Goal: Information Seeking & Learning: Check status

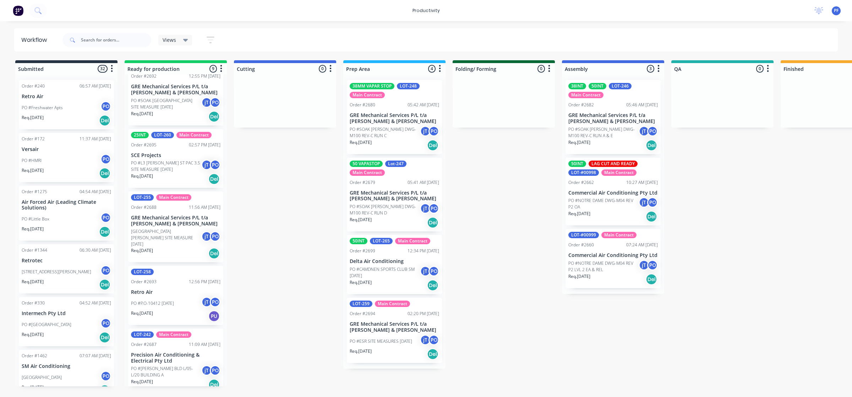
scroll to position [0, 114]
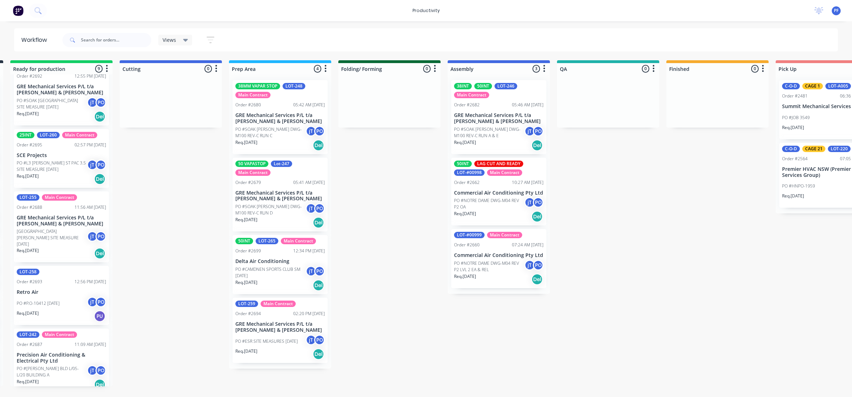
drag, startPoint x: 460, startPoint y: 397, endPoint x: 400, endPoint y: 272, distance: 139.3
click at [400, 272] on div "Submitted 32 Order #240 06:57 AM 27/09/24 Retro Air PO #Freshwater Apts PO Req.…" at bounding box center [574, 223] width 1389 height 326
drag, startPoint x: 490, startPoint y: 122, endPoint x: 515, endPoint y: 115, distance: 26.2
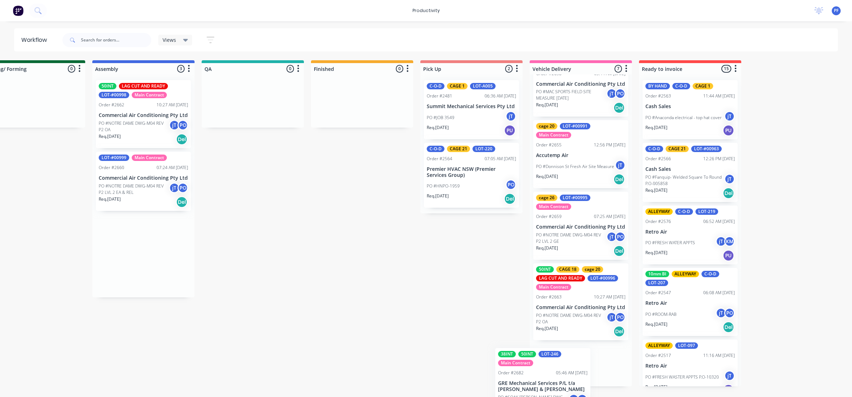
scroll to position [288, 0]
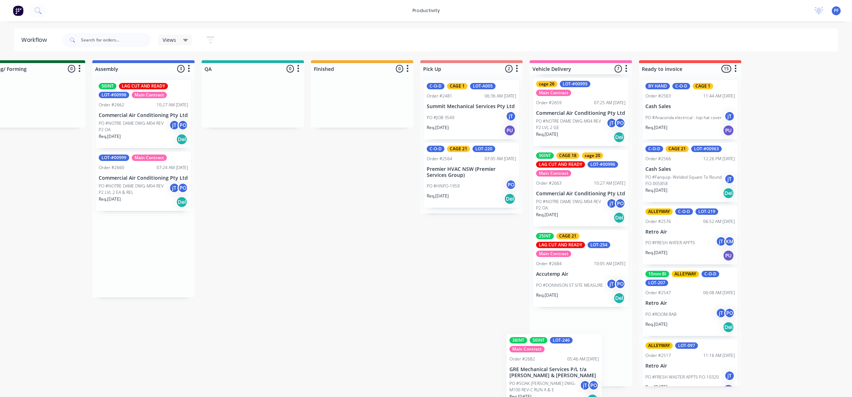
drag, startPoint x: 513, startPoint y: 114, endPoint x: 576, endPoint y: 357, distance: 250.7
click at [576, 357] on div "Submitted 32 Order #240 06:57 AM 27/09/24 Retro Air PO #Freshwater Apts PO Req.…" at bounding box center [219, 223] width 1389 height 326
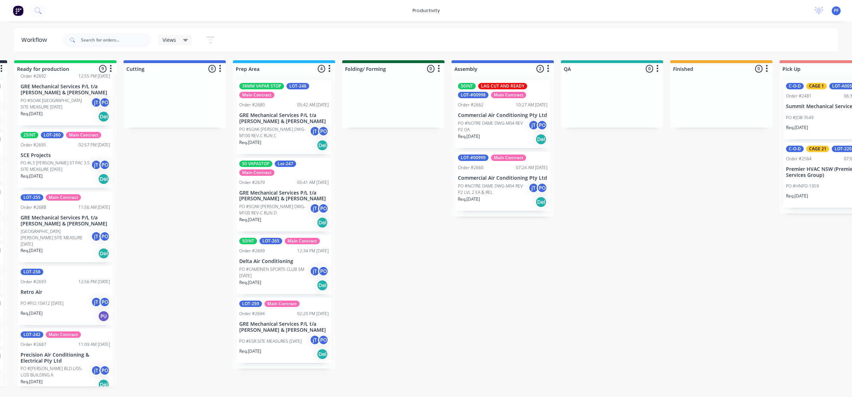
scroll to position [0, 109]
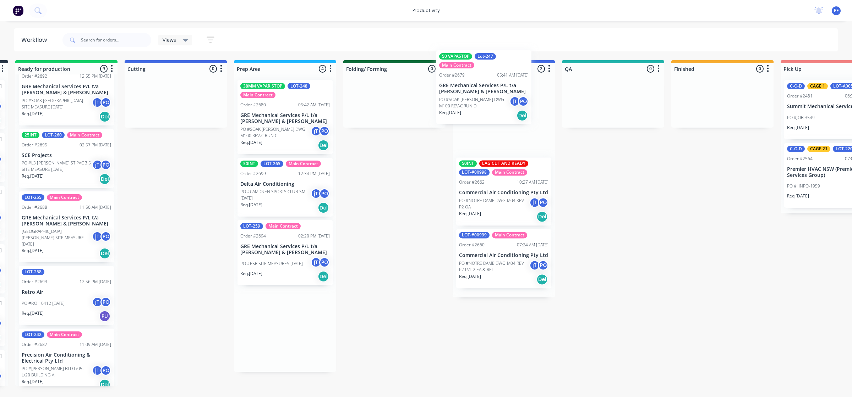
drag, startPoint x: 259, startPoint y: 184, endPoint x: 463, endPoint y: 74, distance: 231.8
click at [463, 74] on div "Submitted 32 Order #240 06:57 AM 27/09/24 Retro Air PO #Freshwater Apts PO Req.…" at bounding box center [579, 223] width 1389 height 326
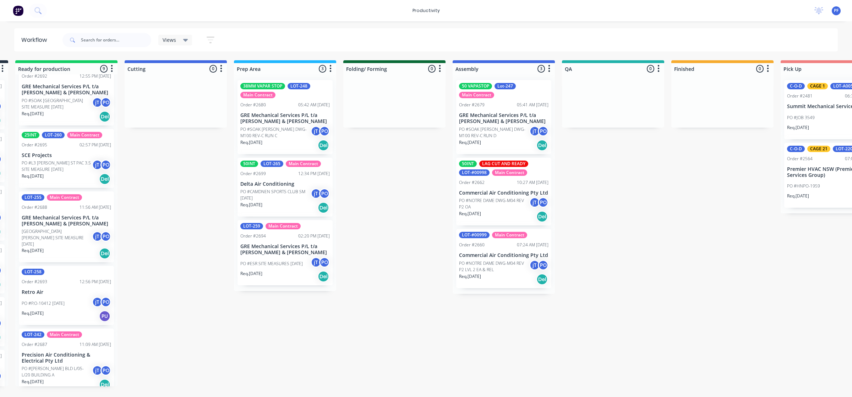
click at [276, 139] on div "Req. 28/08/25 Del" at bounding box center [284, 145] width 89 height 12
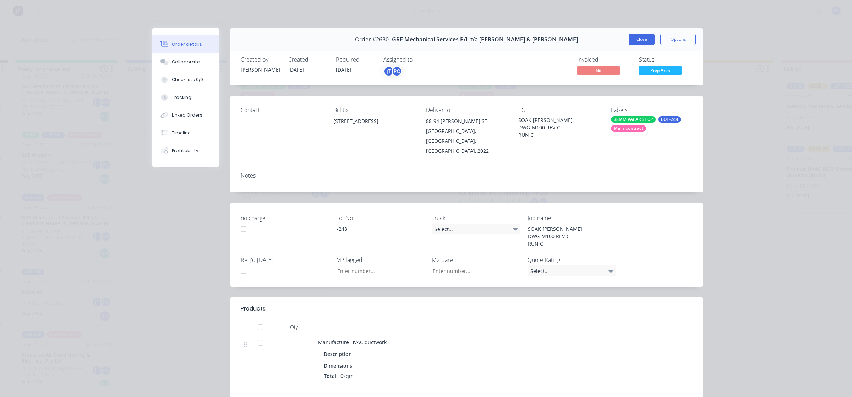
click at [629, 41] on button "Close" at bounding box center [641, 39] width 26 height 11
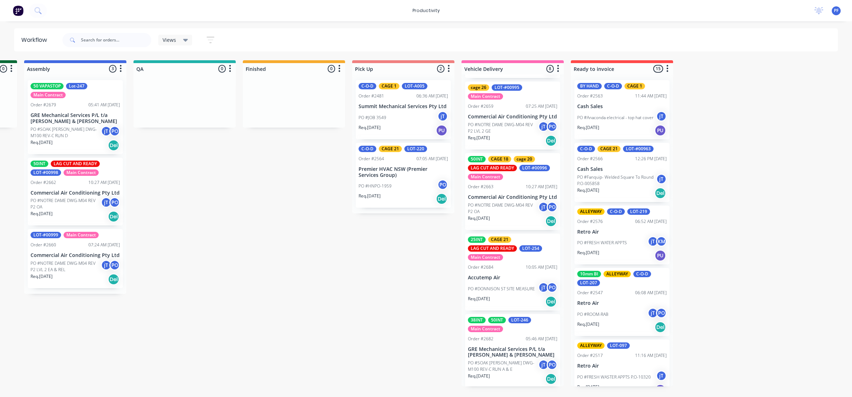
scroll to position [0, 413]
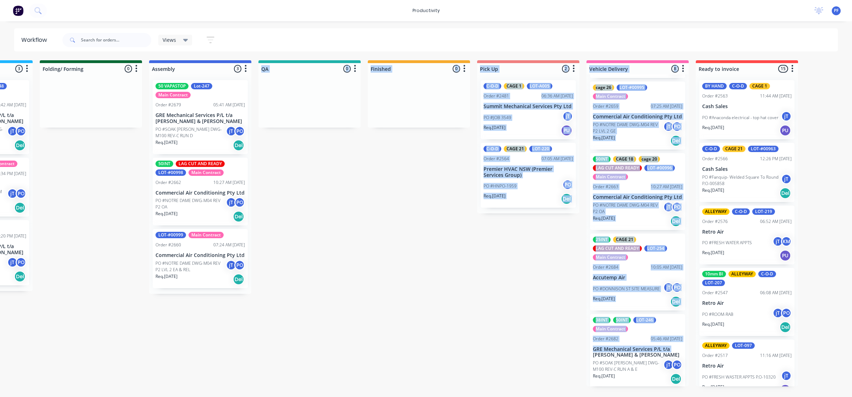
drag, startPoint x: 439, startPoint y: 402, endPoint x: 365, endPoint y: 355, distance: 87.7
click at [364, 355] on div "Submitted 32 Order #240 06:57 AM 27/09/24 Retro Air PO #Freshwater Apts PO Req.…" at bounding box center [276, 223] width 1389 height 326
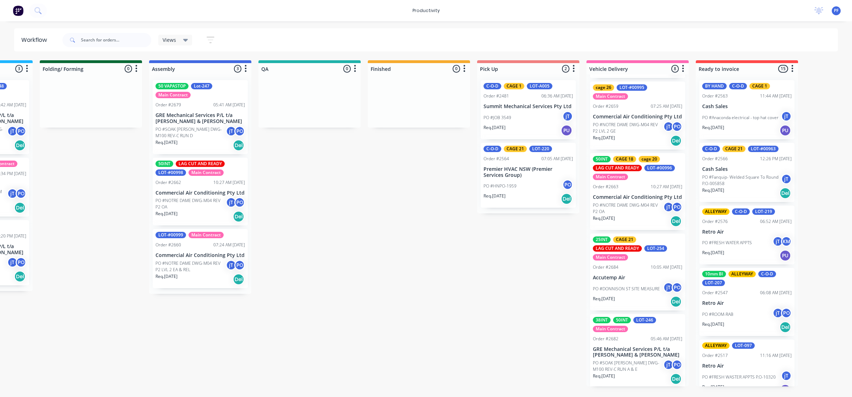
scroll to position [0, 401]
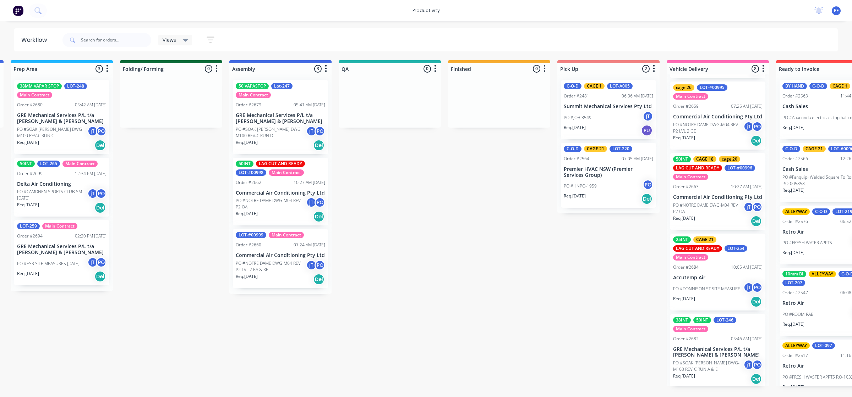
drag, startPoint x: 292, startPoint y: 400, endPoint x: 258, endPoint y: 338, distance: 70.2
click at [254, 349] on div "Submitted 32 Order #240 06:57 AM 27/09/24 Retro Air PO #Freshwater Apts PO Req.…" at bounding box center [356, 223] width 1389 height 326
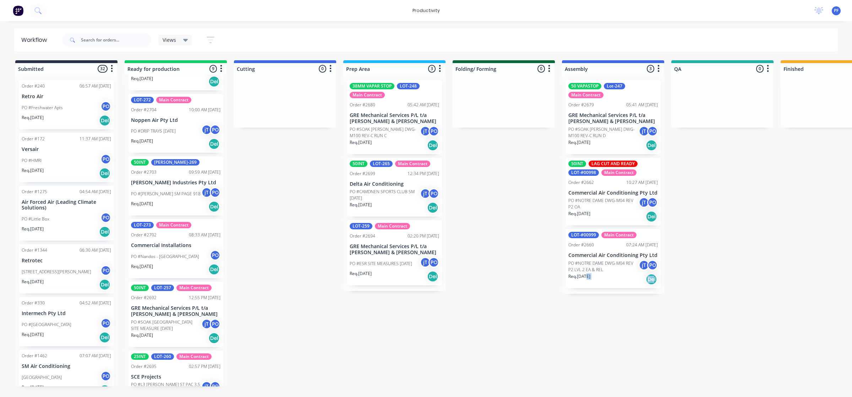
scroll to position [0, 0]
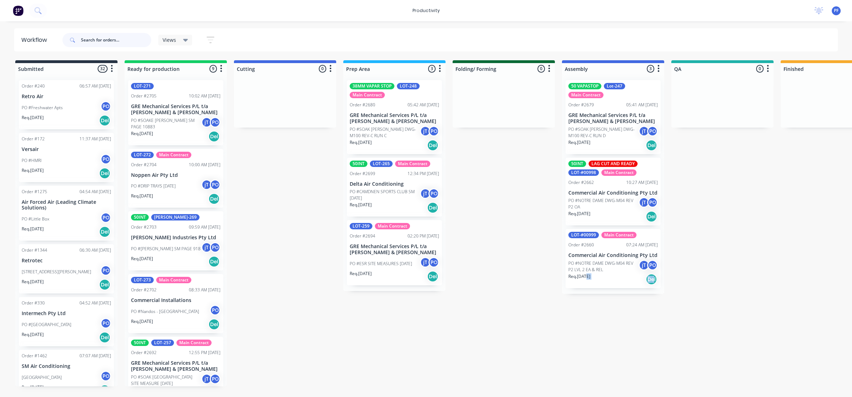
click at [109, 41] on input "text" at bounding box center [116, 40] width 70 height 14
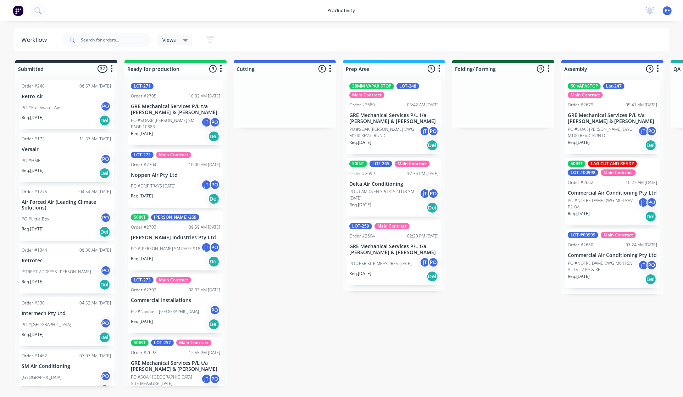
click at [123, 32] on div at bounding box center [106, 39] width 89 height 21
drag, startPoint x: 123, startPoint y: 32, endPoint x: 101, endPoint y: 45, distance: 25.0
click at [101, 45] on input "text" at bounding box center [116, 40] width 70 height 14
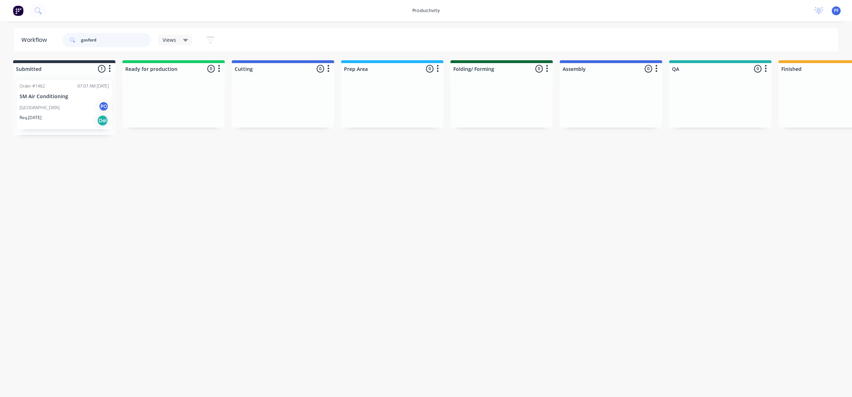
type input "gosford"
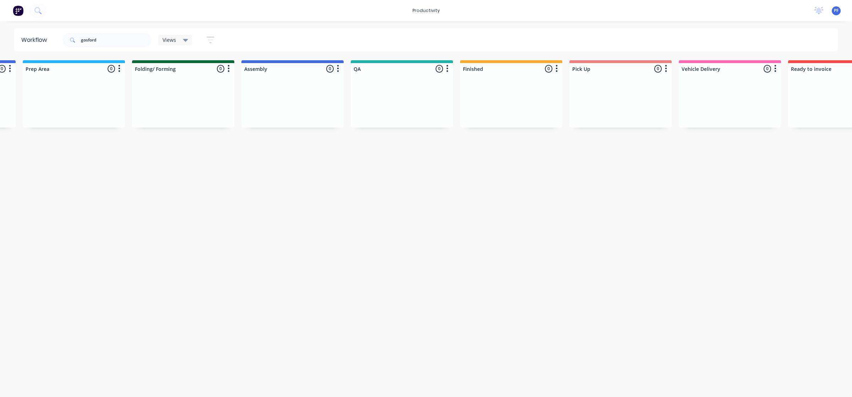
drag, startPoint x: 316, startPoint y: 400, endPoint x: 507, endPoint y: 369, distance: 194.0
click at [507, 369] on div "Workflow gosford Views Save new view None (Default) edit Assembly edit Dispatch…" at bounding box center [106, 205] width 852 height 355
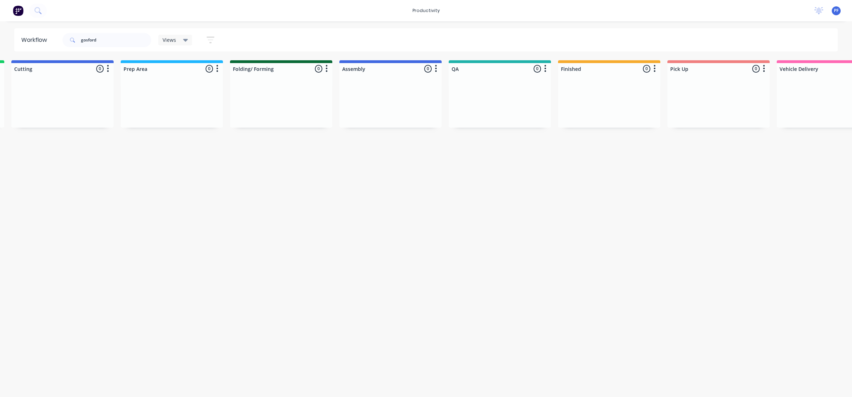
scroll to position [0, 30]
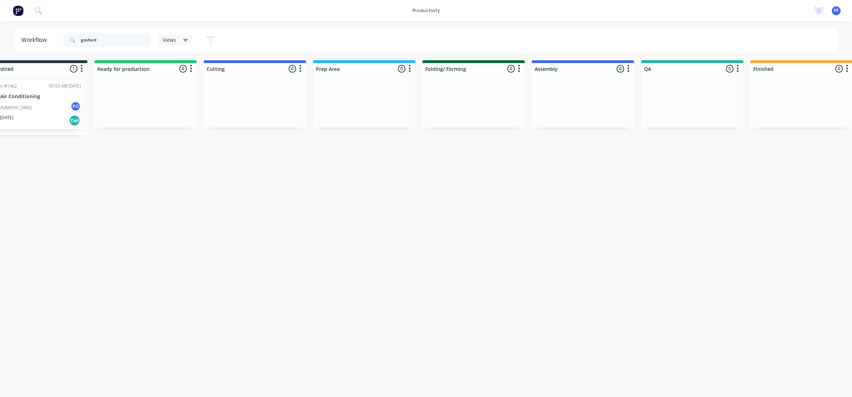
drag, startPoint x: 113, startPoint y: 36, endPoint x: 31, endPoint y: 38, distance: 82.0
click at [34, 38] on header "Workflow gosford Views Save new view None (Default) edit Assembly edit Dispatch…" at bounding box center [425, 39] width 823 height 23
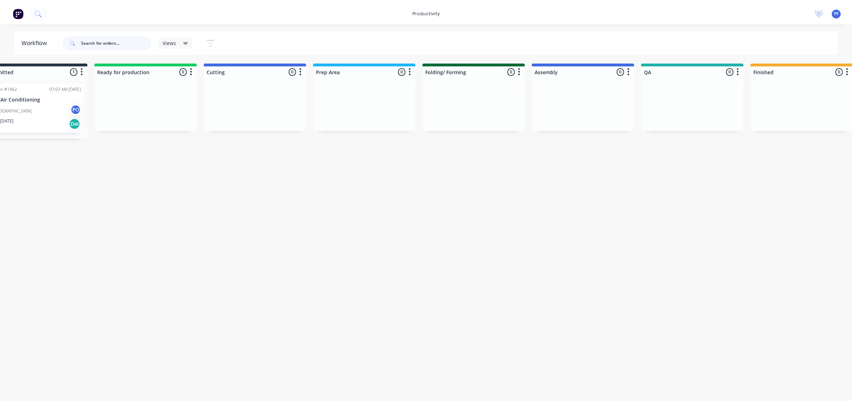
scroll to position [0, 0]
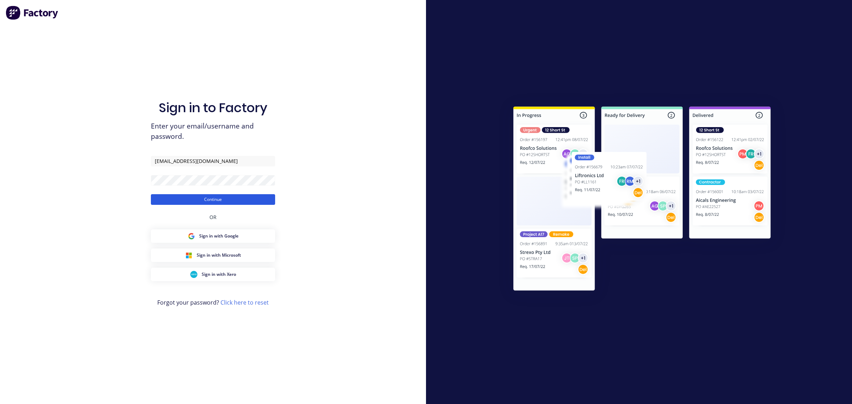
click at [252, 198] on button "Continue" at bounding box center [213, 199] width 124 height 11
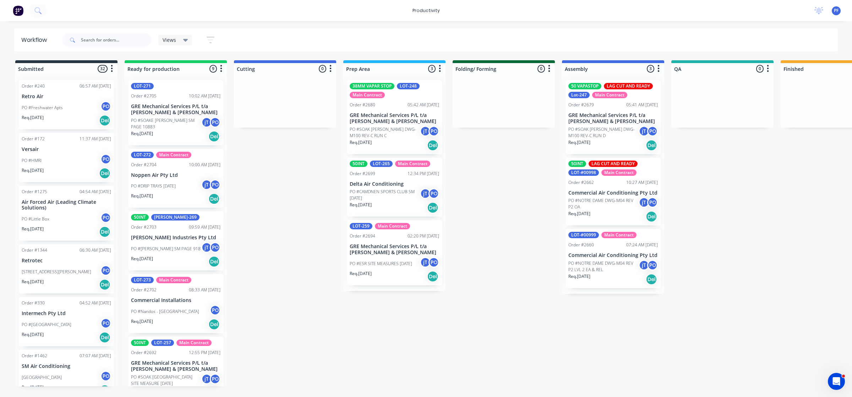
click at [627, 199] on p "PO #NOTRE DAME DWG-M04 REV P2 OA" at bounding box center [603, 204] width 70 height 13
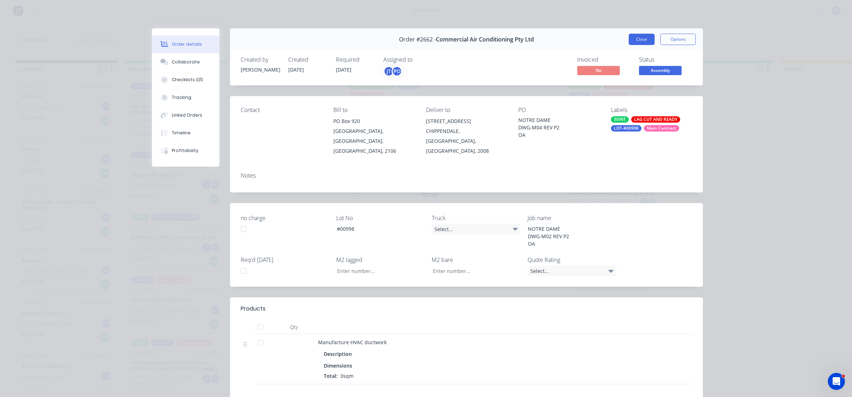
click at [632, 39] on button "Close" at bounding box center [641, 39] width 26 height 11
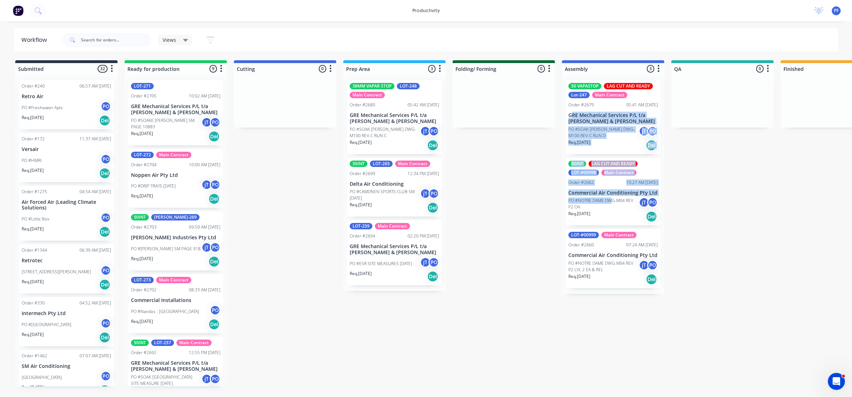
drag, startPoint x: 612, startPoint y: 197, endPoint x: 570, endPoint y: 111, distance: 96.2
drag, startPoint x: 572, startPoint y: 112, endPoint x: 576, endPoint y: 121, distance: 9.5
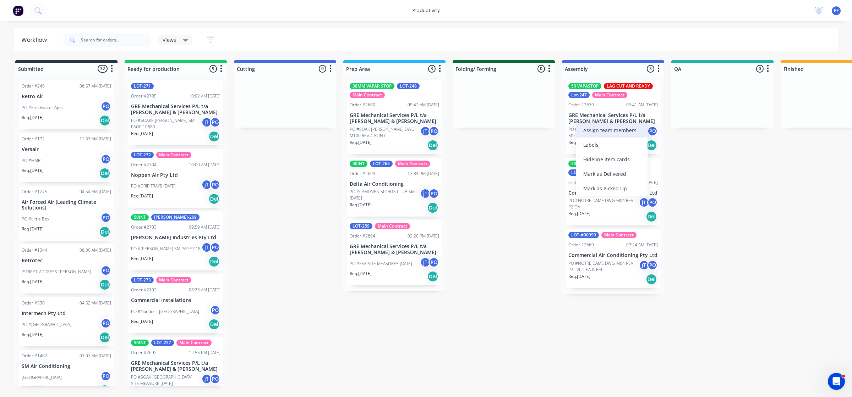
drag, startPoint x: 588, startPoint y: 150, endPoint x: 610, endPoint y: 222, distance: 75.3
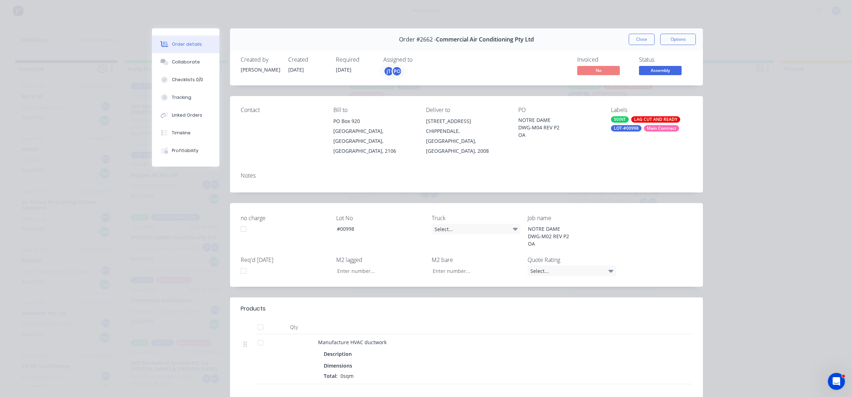
drag, startPoint x: 637, startPoint y: 36, endPoint x: 619, endPoint y: 45, distance: 19.5
click at [619, 45] on div "Order #2662 - Commercial Air Conditioning Pty Ltd Close Options" at bounding box center [466, 39] width 473 height 22
click at [637, 35] on button "Close" at bounding box center [641, 39] width 26 height 11
click at [629, 37] on button "Close" at bounding box center [641, 39] width 26 height 11
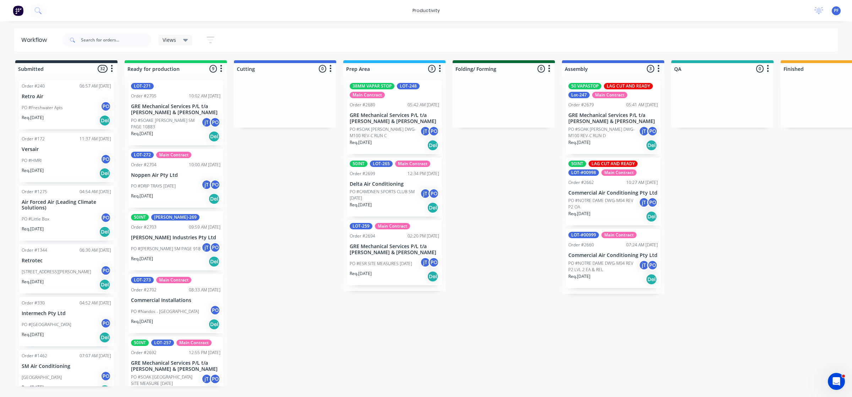
drag, startPoint x: 530, startPoint y: 194, endPoint x: 525, endPoint y: 194, distance: 4.3
drag, startPoint x: 525, startPoint y: 194, endPoint x: 517, endPoint y: 156, distance: 38.5
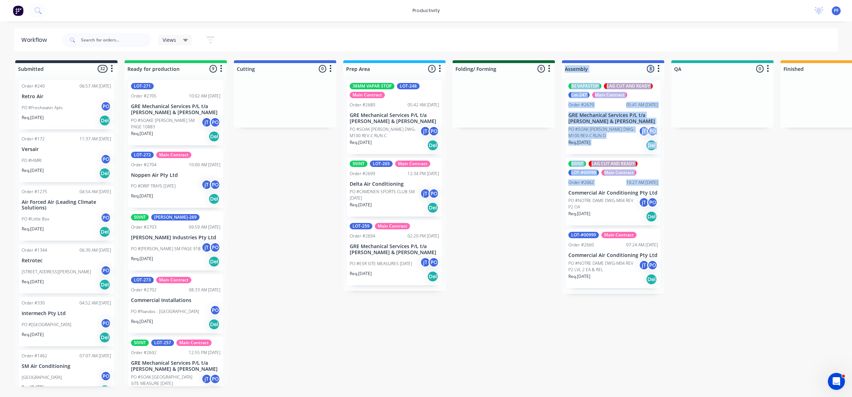
drag, startPoint x: 517, startPoint y: 156, endPoint x: 528, endPoint y: 193, distance: 37.6
click at [528, 193] on div "Submitted 32 Order #240 06:57 AM 27/09/24 Retro Air PO #Freshwater Apts PO Req.…" at bounding box center [689, 223] width 1389 height 326
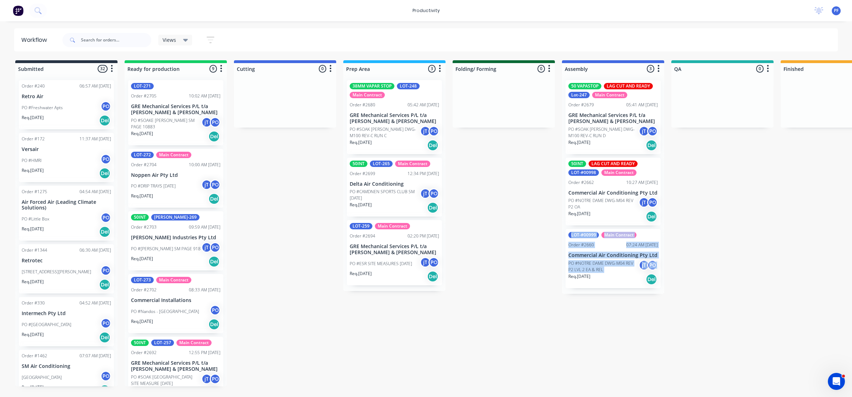
click at [505, 298] on div "Submitted 32 Order #240 06:57 AM 27/09/24 Retro Air PO #Freshwater Apts PO Req.…" at bounding box center [689, 223] width 1389 height 326
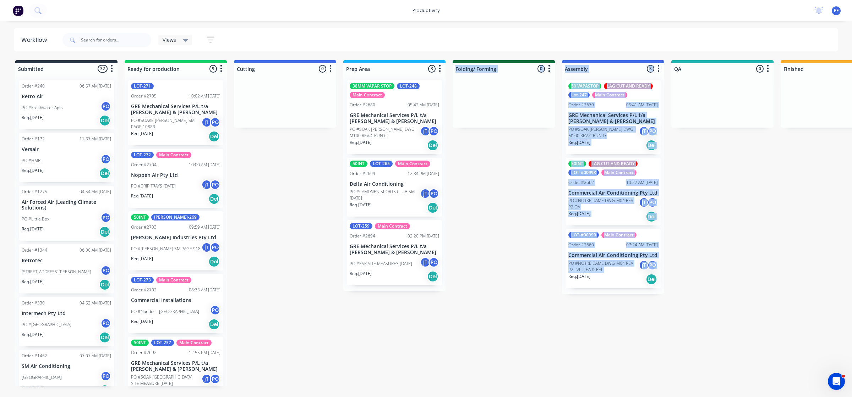
click at [505, 323] on div "Submitted 32 Order #240 06:57 AM 27/09/24 Retro Air PO #Freshwater Apts PO Req.…" at bounding box center [689, 223] width 1389 height 326
click at [502, 320] on div "Submitted 32 Order #240 06:57 AM 27/09/24 Retro Air PO #Freshwater Apts PO Req.…" at bounding box center [689, 223] width 1389 height 326
click at [510, 360] on div "Submitted 32 Order #240 06:57 AM 27/09/24 Retro Air PO #Freshwater Apts PO Req.…" at bounding box center [689, 223] width 1389 height 326
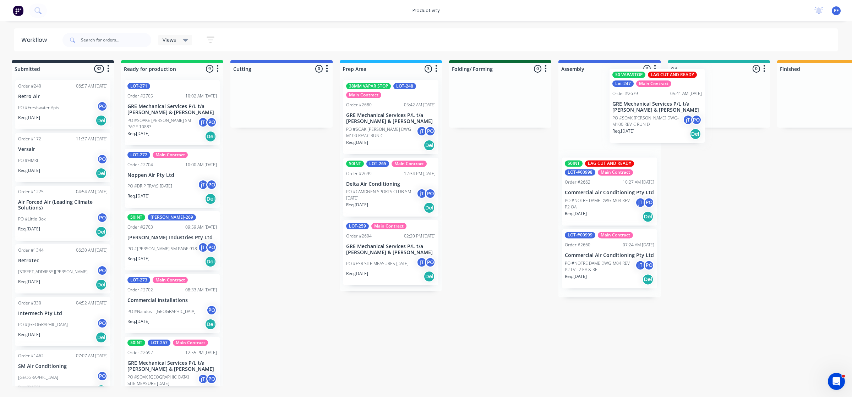
scroll to position [0, 9]
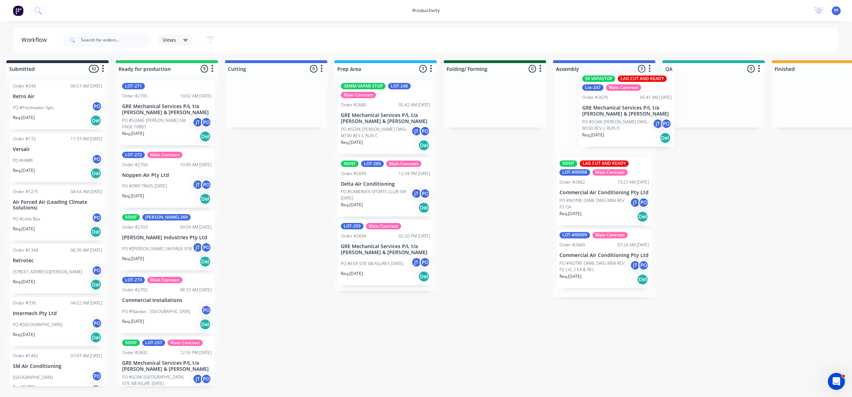
drag, startPoint x: 605, startPoint y: 130, endPoint x: 618, endPoint y: 122, distance: 15.4
click at [618, 122] on div "50 VAPASTOP LAG CUT AND READY Lot-247 Main Contract Order #2679 05:41 AM 25/08/…" at bounding box center [604, 186] width 102 height 223
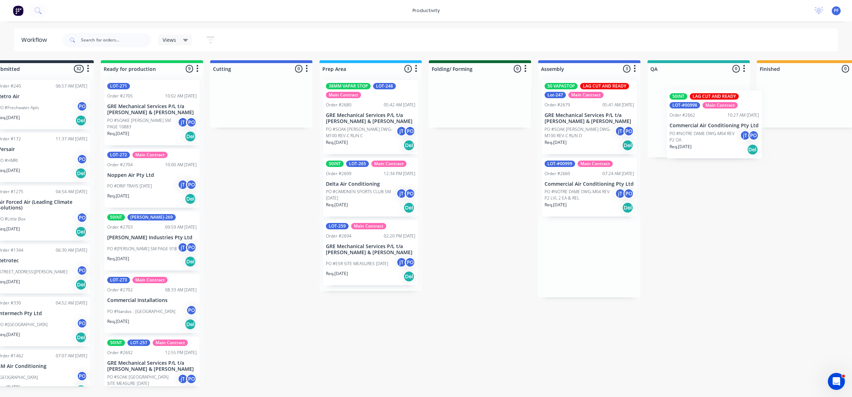
scroll to position [0, 42]
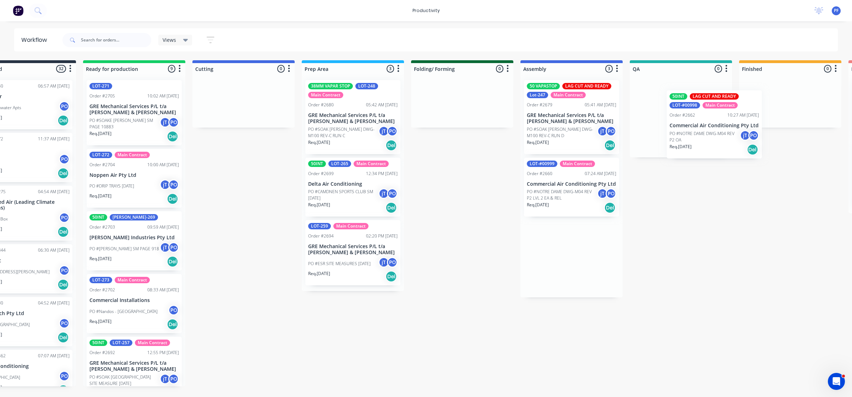
drag, startPoint x: 616, startPoint y: 184, endPoint x: 711, endPoint y: 122, distance: 114.2
click at [712, 122] on div "Submitted 32 Order #240 06:57 AM 27/09/24 Retro Air PO #Freshwater Apts PO Req.…" at bounding box center [647, 223] width 1389 height 326
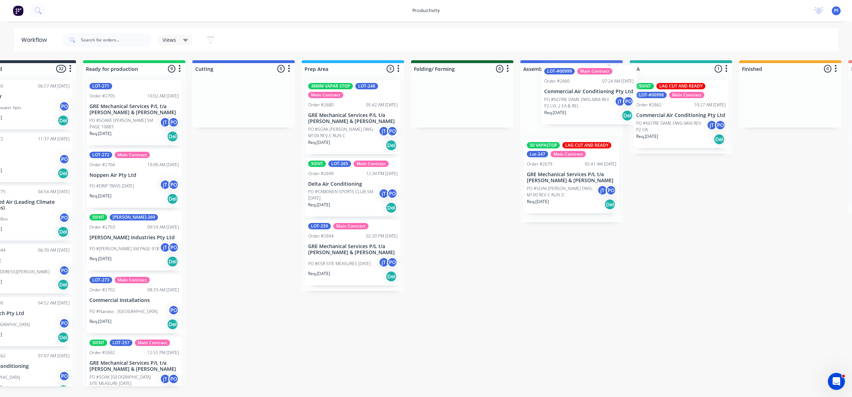
drag, startPoint x: 560, startPoint y: 205, endPoint x: 577, endPoint y: 110, distance: 96.0
click at [577, 110] on div "50 VAPASTOP LAG CUT AND READY Lot-247 Main Contract Order #2679 05:41 AM 25/08/…" at bounding box center [571, 149] width 102 height 148
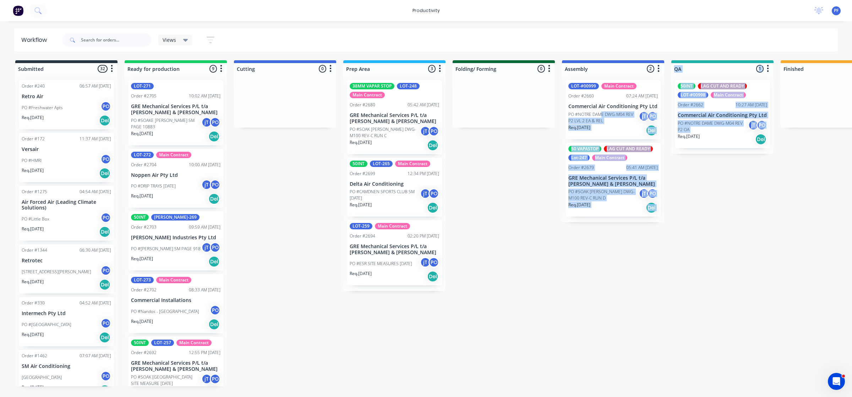
drag, startPoint x: 602, startPoint y: 114, endPoint x: 678, endPoint y: 147, distance: 82.8
click at [678, 147] on div "Submitted 32 Order #240 06:57 AM [DATE] Retro Air PO #Freshwater Apts PO Req. […" at bounding box center [689, 223] width 1389 height 326
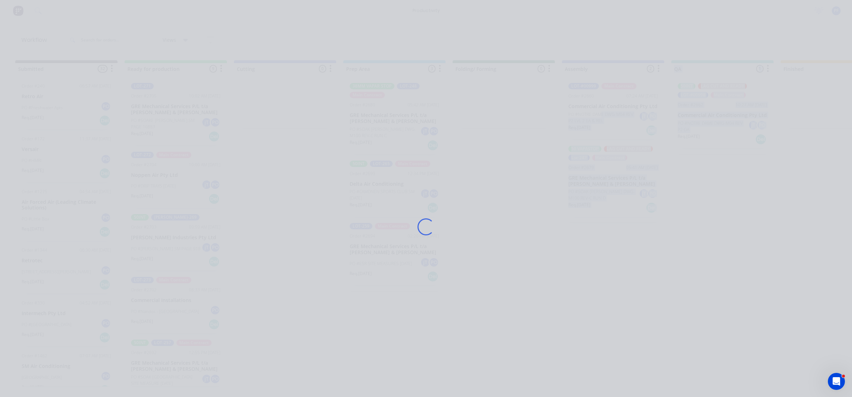
click at [710, 205] on div "Loading..." at bounding box center [426, 198] width 852 height 397
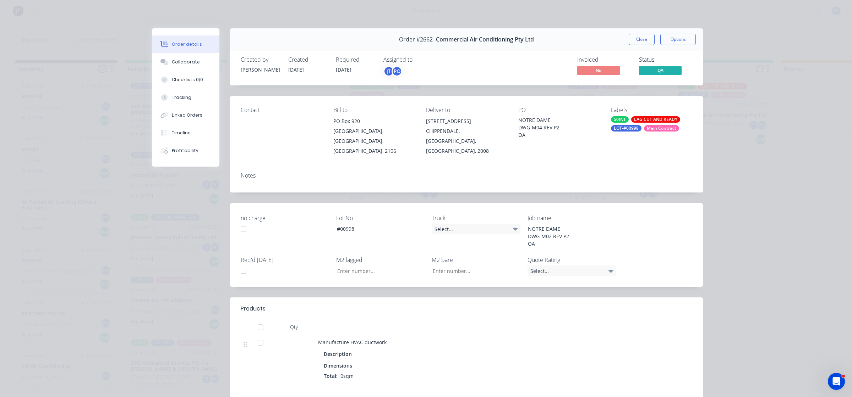
drag, startPoint x: 710, startPoint y: 205, endPoint x: 141, endPoint y: 220, distance: 569.3
drag, startPoint x: 141, startPoint y: 220, endPoint x: 659, endPoint y: 57, distance: 542.5
click at [637, 38] on button "Close" at bounding box center [641, 39] width 26 height 11
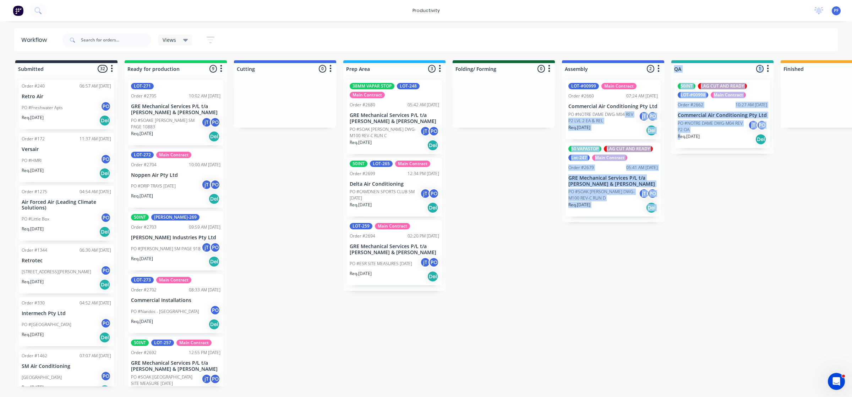
drag, startPoint x: 668, startPoint y: 132, endPoint x: 690, endPoint y: 152, distance: 29.6
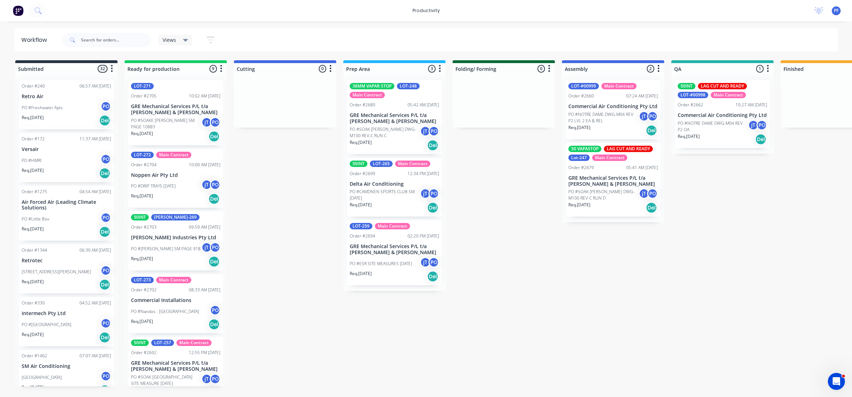
drag, startPoint x: 690, startPoint y: 152, endPoint x: 757, endPoint y: 193, distance: 78.2
click at [757, 193] on div "Submitted 32 Order #240 06:57 AM 27/09/24 Retro Air PO #Freshwater Apts PO Req.…" at bounding box center [689, 223] width 1389 height 326
drag, startPoint x: 595, startPoint y: 110, endPoint x: 665, endPoint y: 143, distance: 77.0
click at [665, 143] on div "Submitted 32 Order #240 06:57 AM 27/09/24 Retro Air PO #Freshwater Apts PO Req.…" at bounding box center [689, 223] width 1389 height 326
click at [513, 184] on div "Submitted 32 Order #240 06:57 AM 27/09/24 Retro Air PO #Freshwater Apts PO Req.…" at bounding box center [689, 223] width 1389 height 326
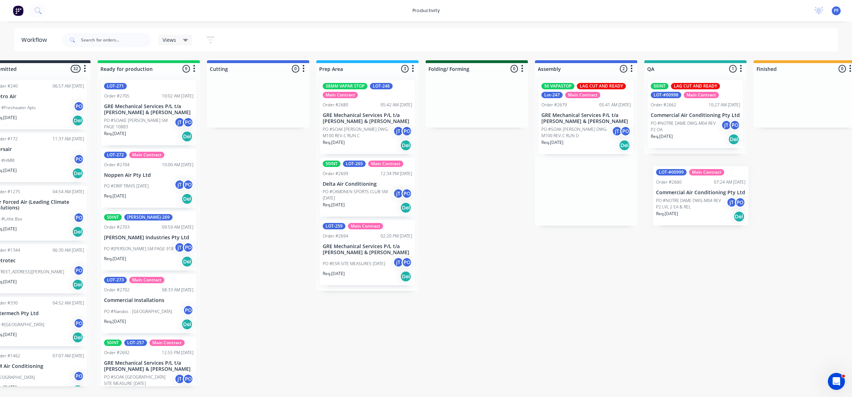
drag, startPoint x: 618, startPoint y: 100, endPoint x: 711, endPoint y: 186, distance: 126.8
click at [711, 187] on div "Submitted 32 Order #240 06:57 AM 27/09/24 Retro Air PO #Freshwater Apts PO Req.…" at bounding box center [662, 223] width 1389 height 326
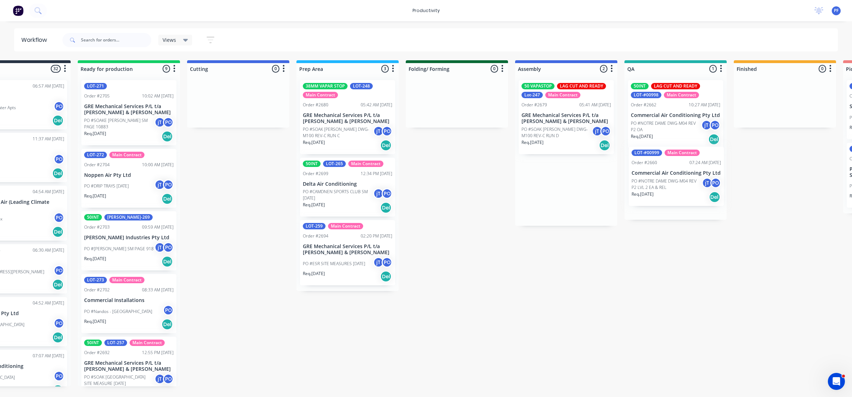
scroll to position [0, 55]
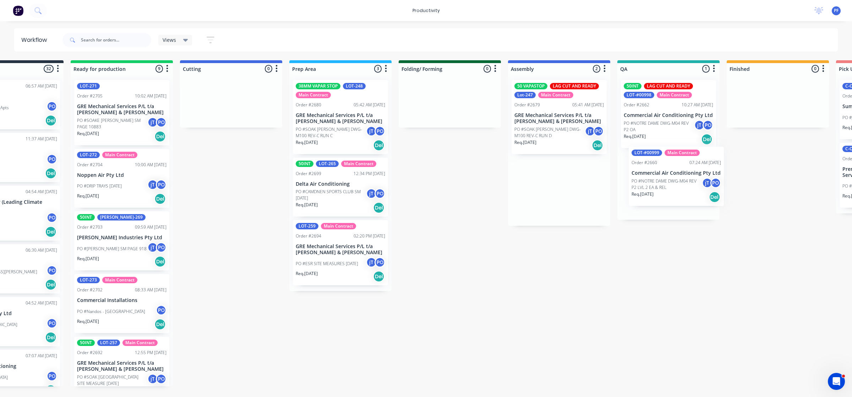
drag, startPoint x: 575, startPoint y: 114, endPoint x: 683, endPoint y: 183, distance: 128.3
click at [683, 183] on div "Submitted 32 Order #240 06:57 AM 27/09/24 Retro Air PO #Freshwater Apts PO Req.…" at bounding box center [634, 223] width 1389 height 326
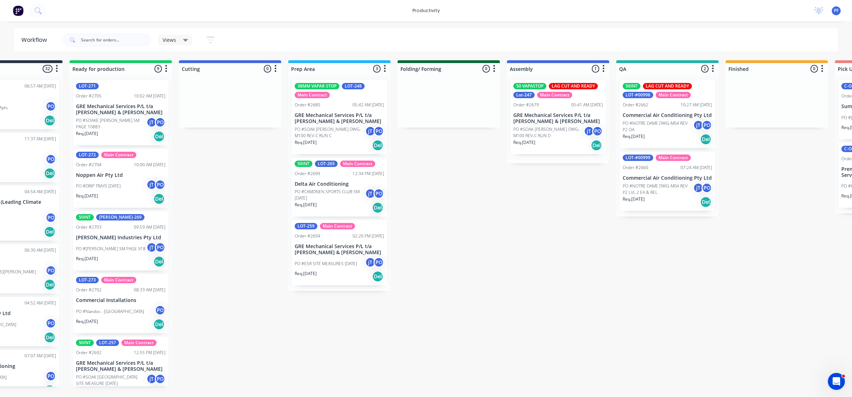
click at [648, 168] on div "Order #2660 07:24 AM 21/08/25" at bounding box center [666, 168] width 89 height 6
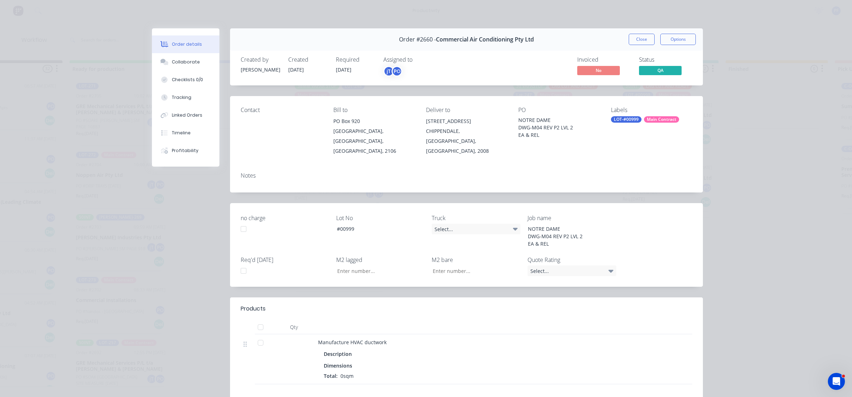
drag, startPoint x: 613, startPoint y: 121, endPoint x: 619, endPoint y: 119, distance: 6.2
click at [613, 120] on div "LOT-#00999" at bounding box center [626, 119] width 31 height 6
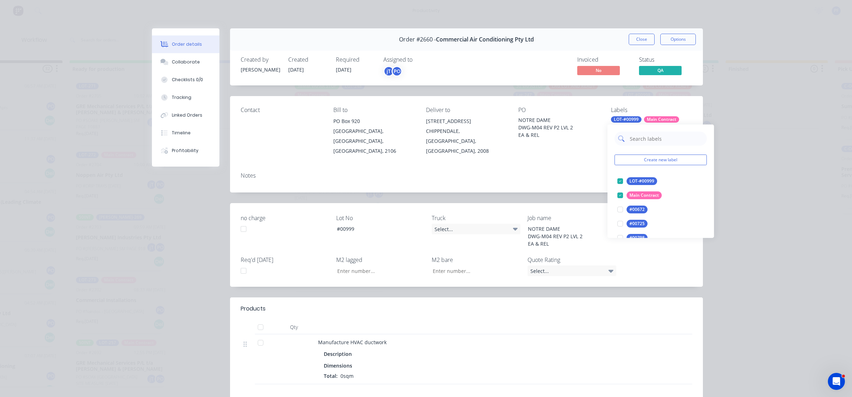
drag, startPoint x: 619, startPoint y: 119, endPoint x: 667, endPoint y: 139, distance: 51.7
click at [666, 139] on input "text" at bounding box center [666, 139] width 74 height 14
type input "cage 27"
click at [617, 183] on div at bounding box center [620, 181] width 14 height 14
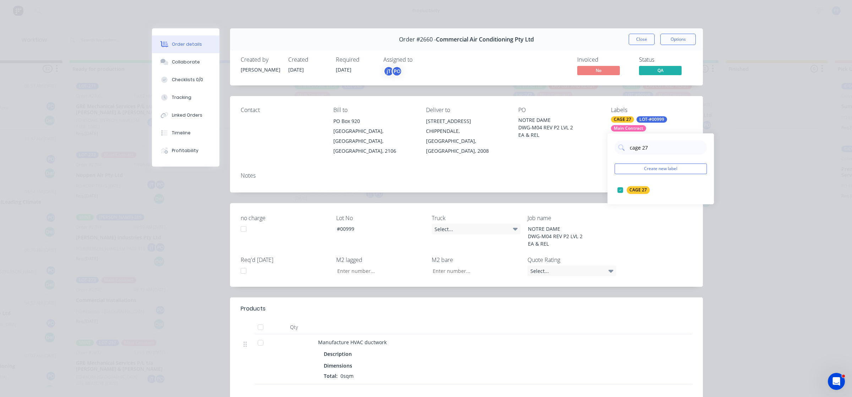
click at [560, 185] on div "Order #2660 - Commercial Air Conditioning Pty Ltd Close Options Created by josh…" at bounding box center [427, 269] width 551 height 483
click at [642, 36] on button "Close" at bounding box center [641, 39] width 26 height 11
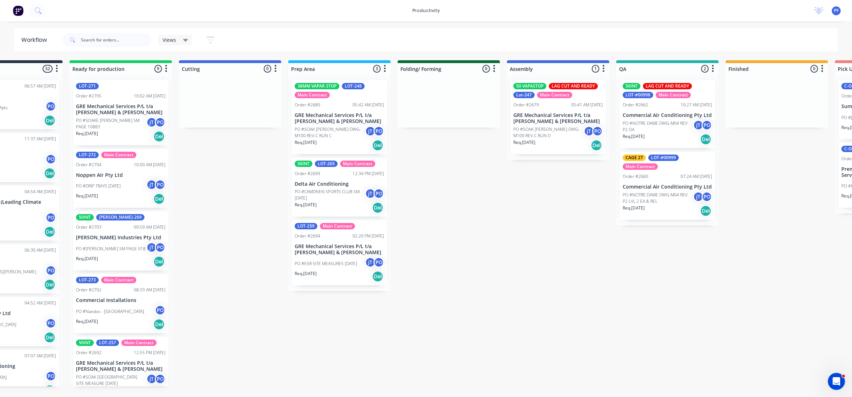
click at [671, 131] on p "PO #NOTRE DAME DWG-M04 REV P2 OA" at bounding box center [657, 126] width 70 height 13
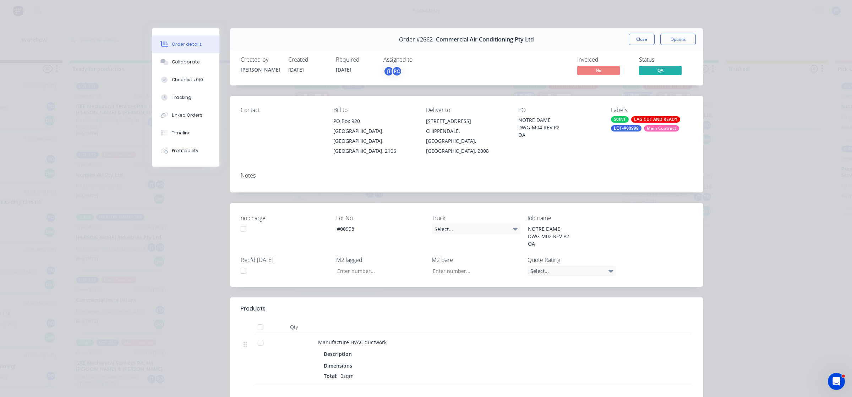
click at [617, 130] on div "LOT-#00998" at bounding box center [626, 128] width 31 height 6
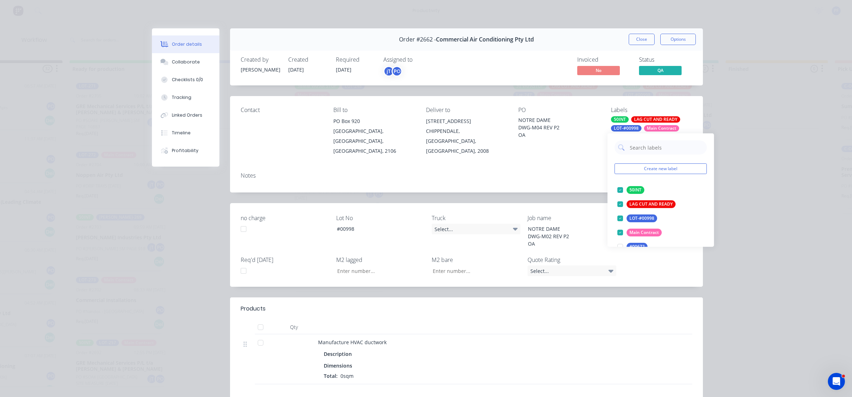
click at [637, 149] on input "text" at bounding box center [666, 147] width 74 height 14
type input "cage 30"
click at [616, 189] on div at bounding box center [620, 190] width 14 height 14
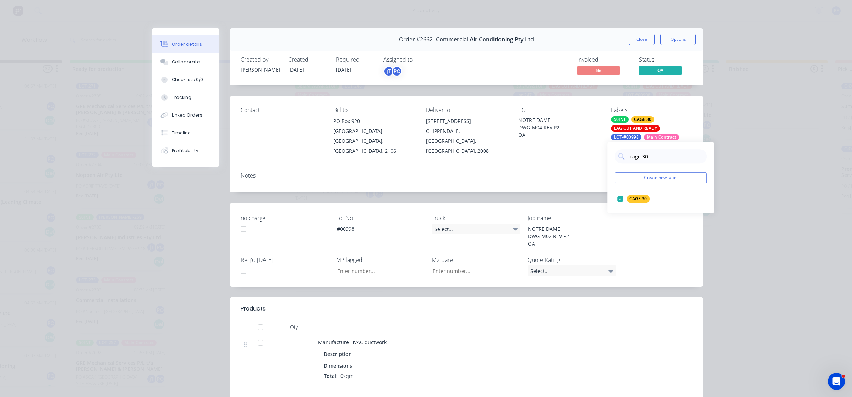
drag, startPoint x: 588, startPoint y: 140, endPoint x: 593, endPoint y: 138, distance: 4.9
click at [588, 140] on div "PO NOTRE DAME DWG-M04 REV P2 OA" at bounding box center [558, 131] width 81 height 49
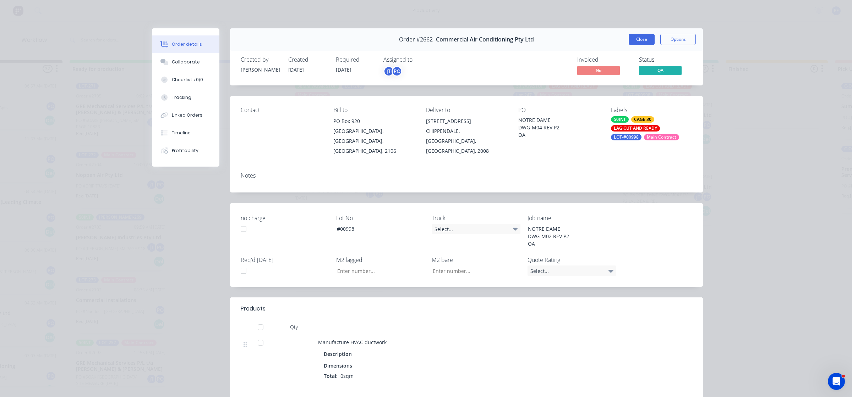
click at [638, 38] on button "Close" at bounding box center [641, 39] width 26 height 11
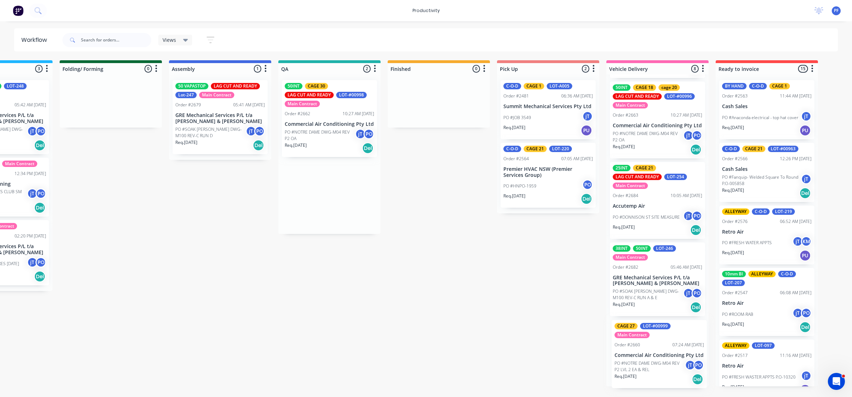
scroll to position [0, 396]
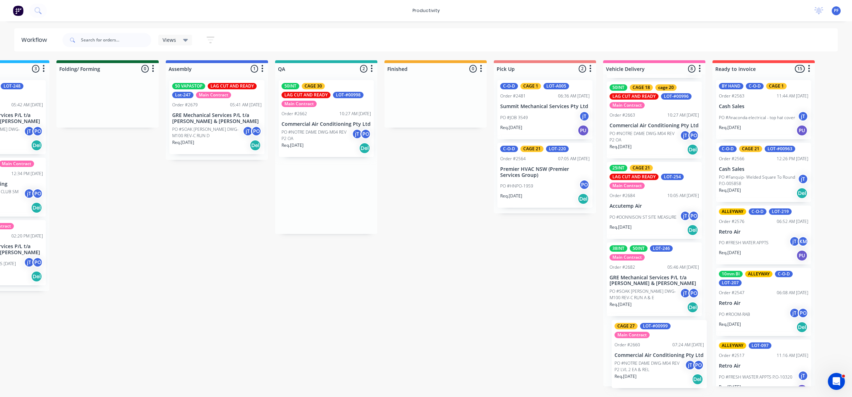
drag, startPoint x: 653, startPoint y: 188, endPoint x: 648, endPoint y: 344, distance: 155.8
click at [648, 345] on div "Submitted 32 Order #240 06:57 AM 27/09/24 Retro Air PO #Freshwater Apts PO Req.…" at bounding box center [293, 223] width 1389 height 326
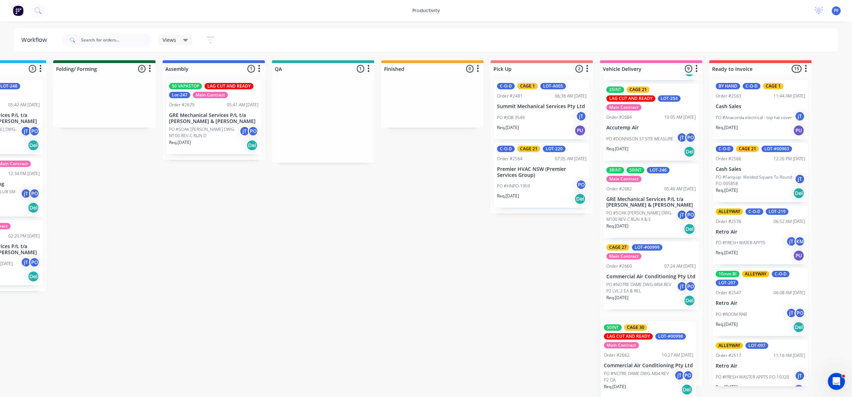
scroll to position [0, 402]
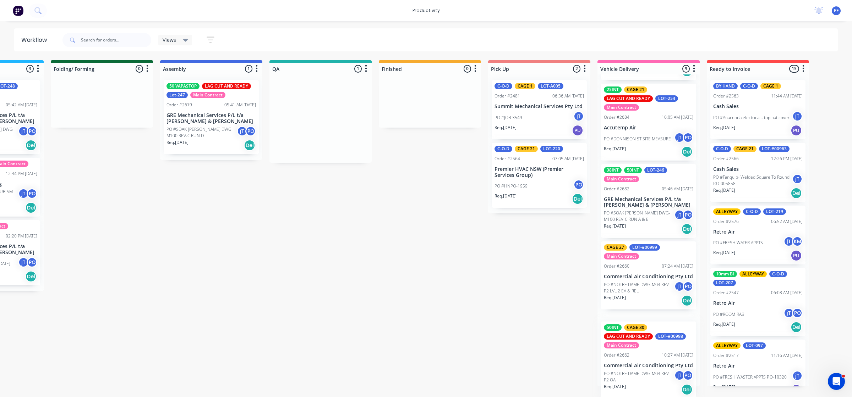
drag, startPoint x: 320, startPoint y: 141, endPoint x: 656, endPoint y: 368, distance: 405.8
click at [656, 371] on div "Submitted 32 Order #240 06:57 AM 27/09/24 Retro Air PO #Freshwater Apts PO Req.…" at bounding box center [287, 223] width 1389 height 326
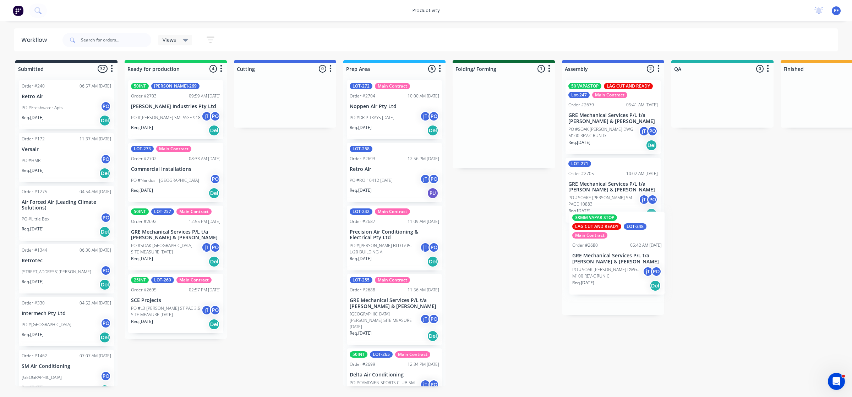
drag, startPoint x: 493, startPoint y: 119, endPoint x: 610, endPoint y: 255, distance: 179.4
click at [610, 255] on div "Submitted 32 Order #240 06:57 AM [DATE] Retro Air PO #Freshwater Apts PO Req. […" at bounding box center [689, 223] width 1389 height 326
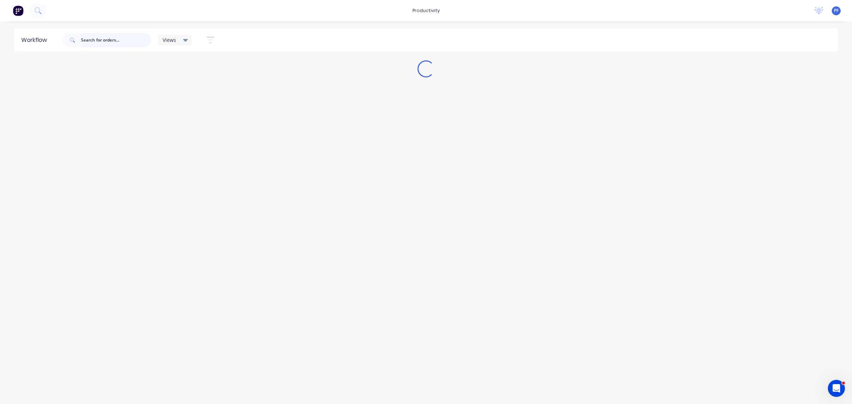
click at [100, 43] on input "text" at bounding box center [116, 40] width 70 height 14
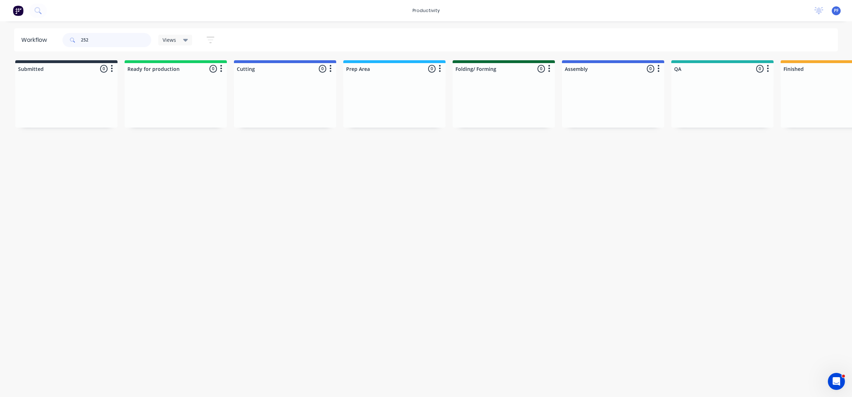
type input "252"
drag, startPoint x: 66, startPoint y: 35, endPoint x: 448, endPoint y: 246, distance: 435.8
click at [449, 246] on div "Workflow 252 Views Save new view None (Default) edit Assembly edit Dispatch edi…" at bounding box center [426, 205] width 852 height 355
click at [118, 40] on input "252" at bounding box center [116, 40] width 70 height 14
drag, startPoint x: 63, startPoint y: 40, endPoint x: 18, endPoint y: 40, distance: 45.4
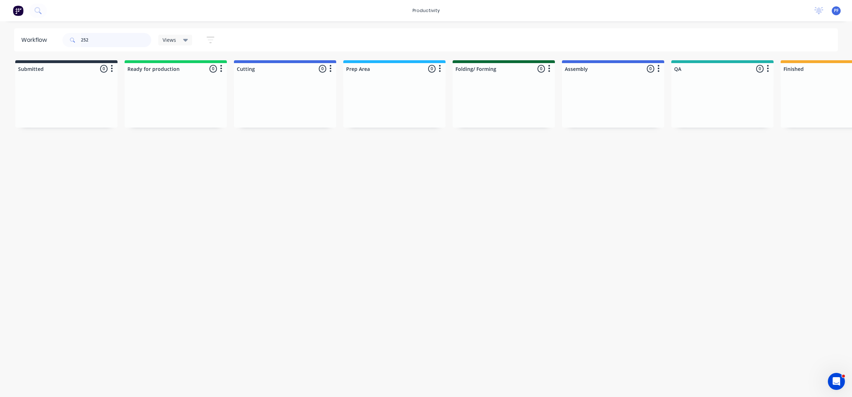
click at [18, 40] on header "Workflow 252 Views Save new view None (Default) edit Assembly edit Dispatch edi…" at bounding box center [425, 39] width 823 height 23
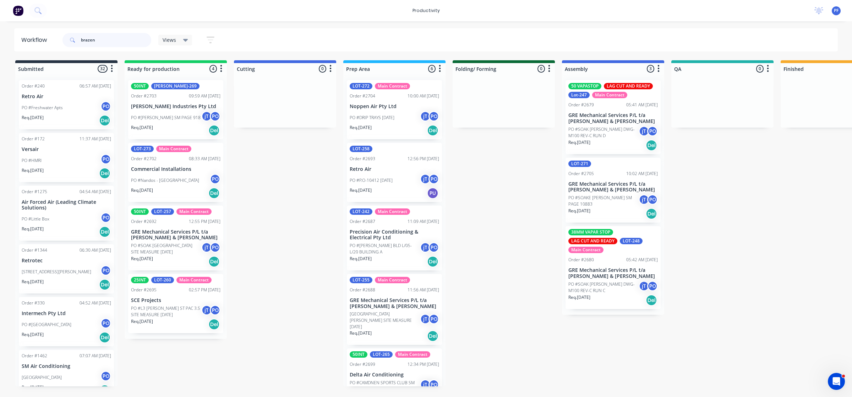
type input "brazen"
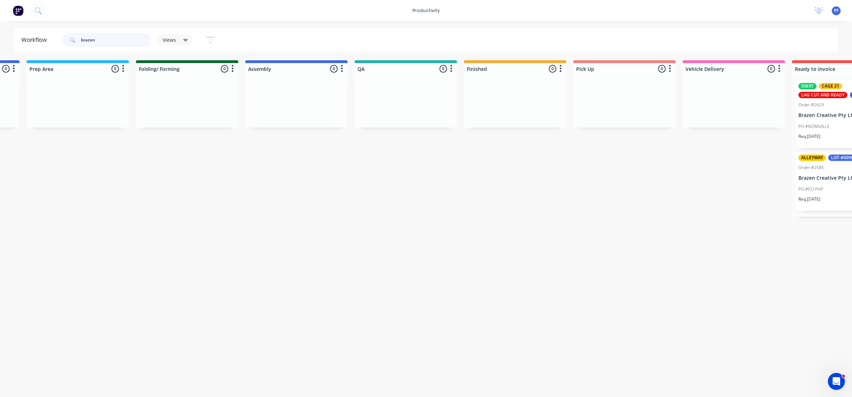
scroll to position [0, 538]
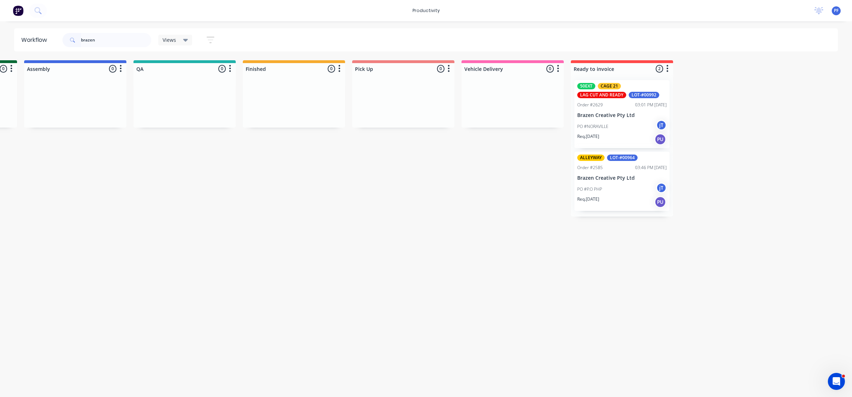
click at [70, 39] on icon at bounding box center [72, 40] width 5 height 5
drag, startPoint x: 105, startPoint y: 42, endPoint x: 74, endPoint y: 48, distance: 31.5
drag, startPoint x: 74, startPoint y: 48, endPoint x: 105, endPoint y: 34, distance: 34.3
click at [105, 34] on input "brazen" at bounding box center [116, 40] width 70 height 14
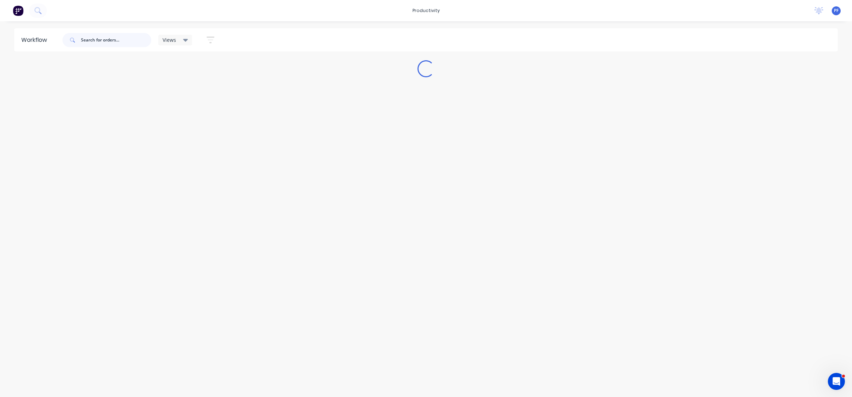
scroll to position [0, 0]
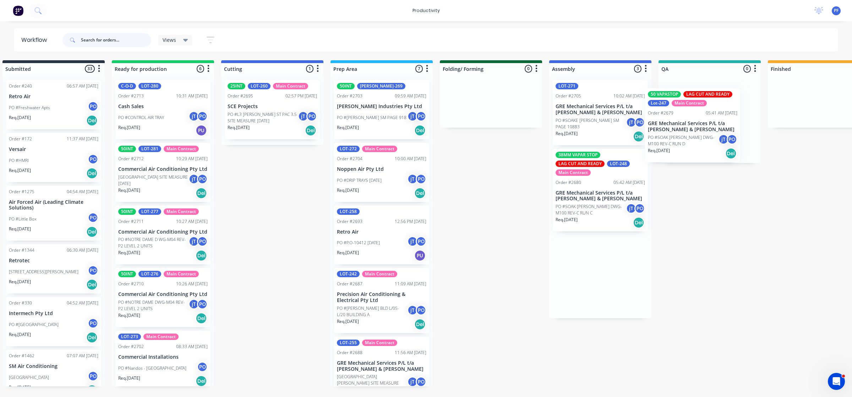
click at [675, 120] on div at bounding box center [709, 119] width 102 height 89
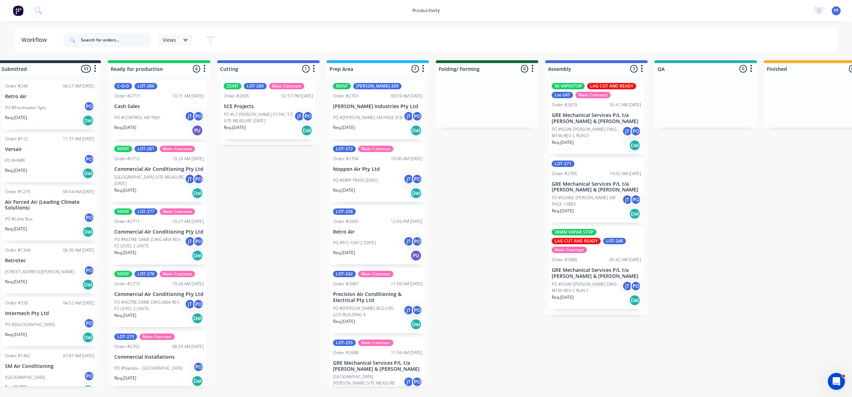
drag, startPoint x: 675, startPoint y: 120, endPoint x: 580, endPoint y: 123, distance: 94.4
click at [580, 123] on p "GRE Mechanical Services P/L t/a [PERSON_NAME] & [PERSON_NAME]" at bounding box center [595, 118] width 89 height 12
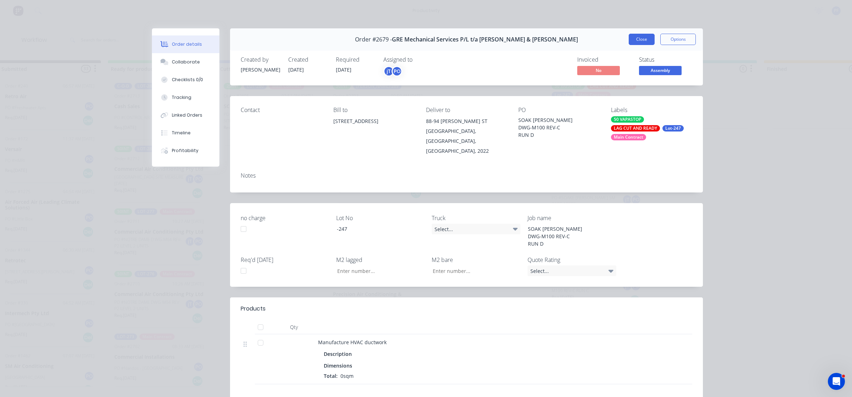
click at [628, 36] on button "Close" at bounding box center [641, 39] width 26 height 11
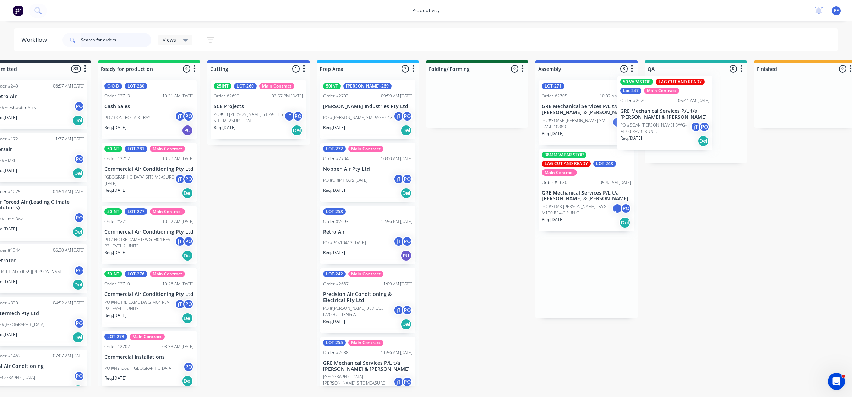
drag, startPoint x: 595, startPoint y: 110, endPoint x: 696, endPoint y: 98, distance: 101.9
click at [696, 98] on div "Submitted 33 Order #240 06:57 AM [DATE] Retro Air PO #Freshwater Apts PO Req. […" at bounding box center [662, 223] width 1389 height 326
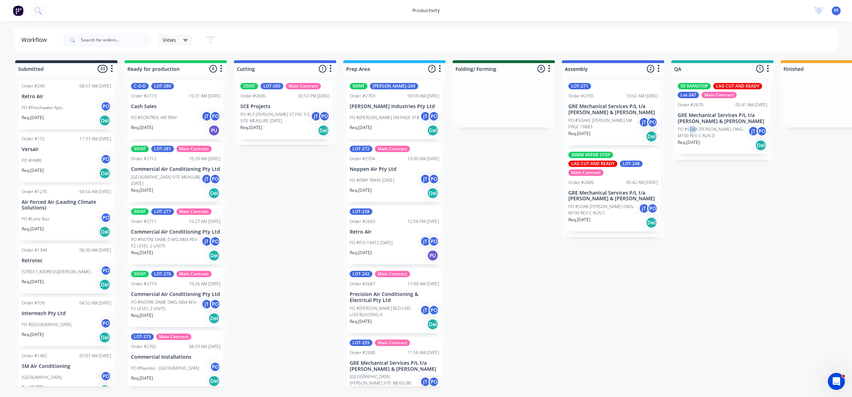
drag, startPoint x: 690, startPoint y: 130, endPoint x: 755, endPoint y: 102, distance: 69.9
drag, startPoint x: 755, startPoint y: 102, endPoint x: 760, endPoint y: 101, distance: 5.4
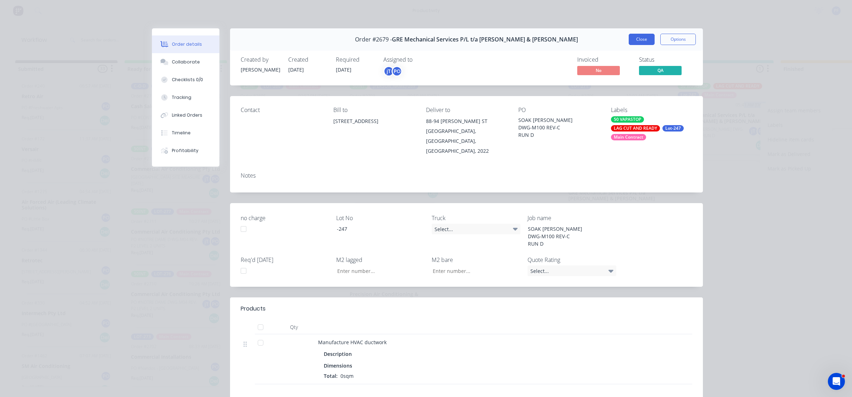
click at [643, 40] on button "Close" at bounding box center [641, 39] width 26 height 11
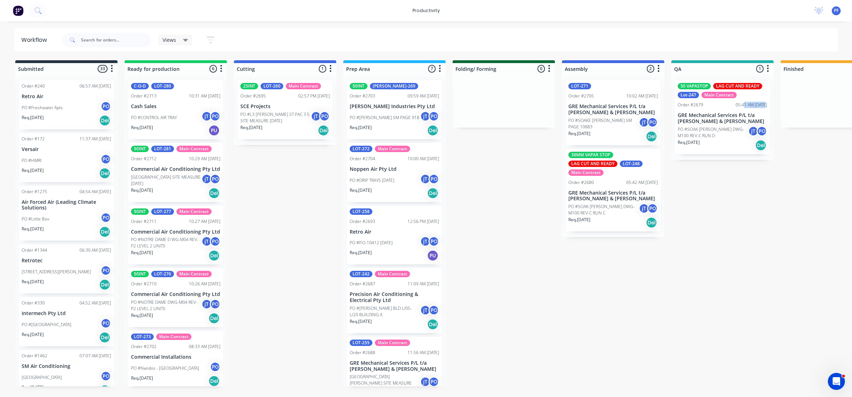
click at [702, 122] on p "GRE Mechanical Services P/L t/a [PERSON_NAME] & [PERSON_NAME]" at bounding box center [721, 118] width 89 height 12
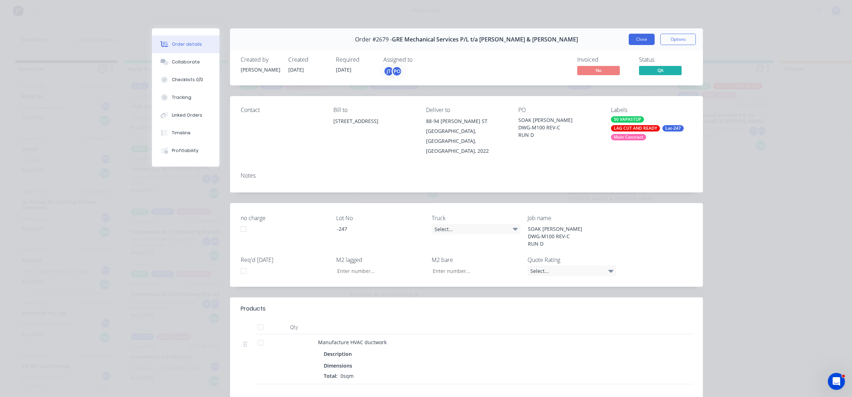
click at [628, 39] on button "Close" at bounding box center [641, 39] width 26 height 11
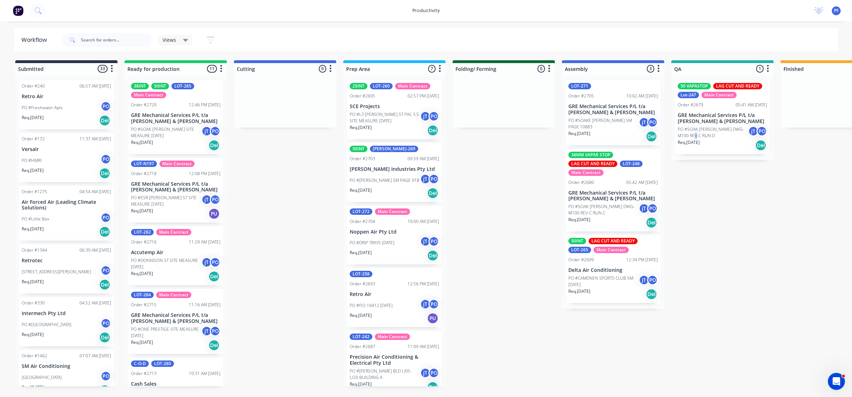
drag, startPoint x: 690, startPoint y: 136, endPoint x: 708, endPoint y: 132, distance: 17.9
click at [708, 132] on p "PO #SOAK [PERSON_NAME] DWG-M100 REV-C RUN D" at bounding box center [712, 132] width 70 height 13
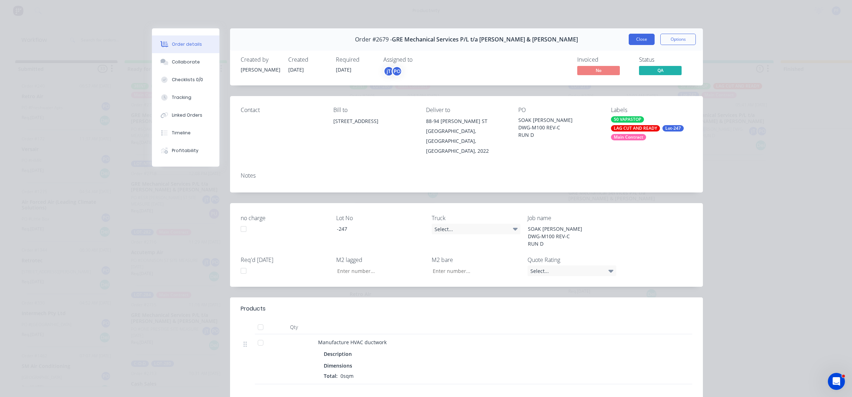
drag, startPoint x: 708, startPoint y: 132, endPoint x: 641, endPoint y: 41, distance: 112.5
click at [641, 41] on button "Close" at bounding box center [641, 39] width 26 height 11
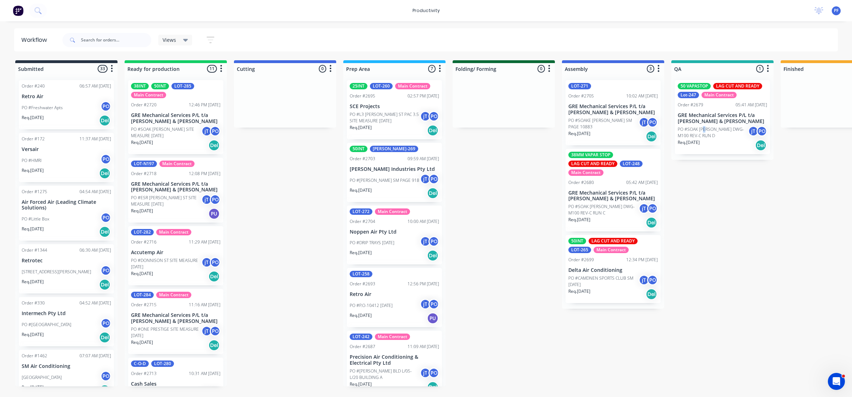
click at [641, 40] on div "Views Save new view None (Default) edit Assembly edit Dispatch edit Invoicing e…" at bounding box center [449, 39] width 777 height 21
click at [731, 115] on p "GRE Mechanical Services P/L t/a [PERSON_NAME] & [PERSON_NAME]" at bounding box center [721, 118] width 89 height 12
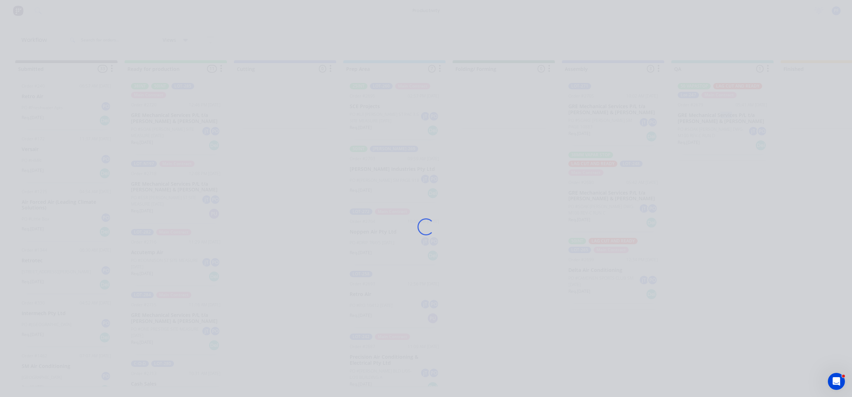
drag, startPoint x: 731, startPoint y: 115, endPoint x: 764, endPoint y: 103, distance: 34.8
click at [779, 115] on div "Loading..." at bounding box center [426, 198] width 852 height 397
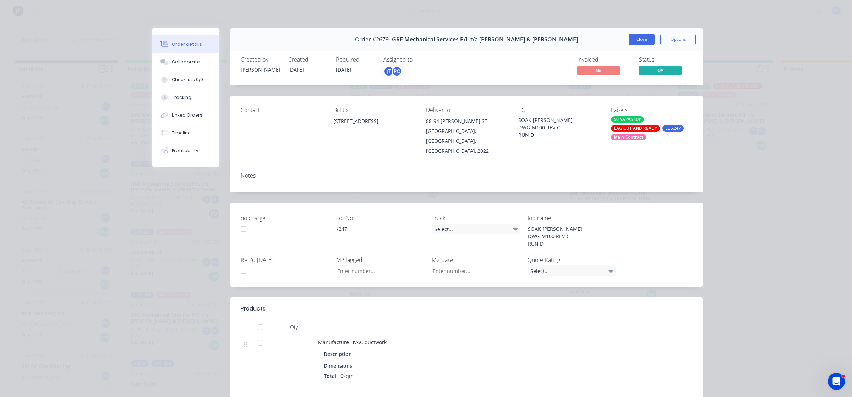
click at [642, 36] on button "Close" at bounding box center [641, 39] width 26 height 11
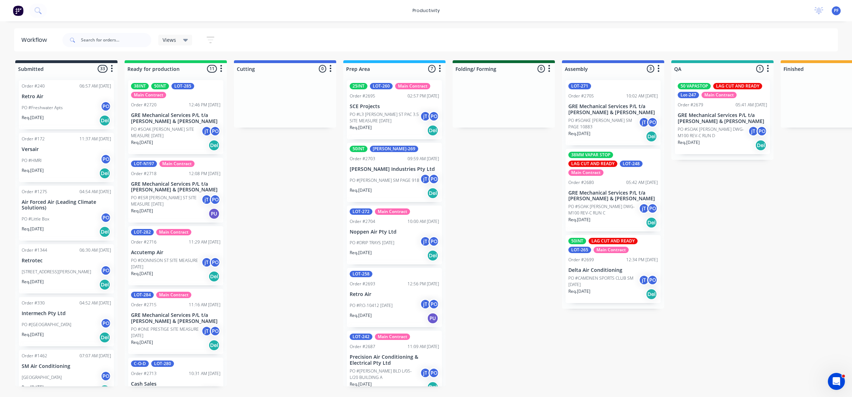
drag, startPoint x: 642, startPoint y: 36, endPoint x: 696, endPoint y: 386, distance: 353.7
click at [696, 387] on div "Submitted 33 Order #240 06:57 AM [DATE] Retro Air PO #Freshwater Apts PO Req. […" at bounding box center [689, 223] width 1389 height 326
click at [698, 113] on div "50 VAPASTOP LAG CUT AND READY Lot-247 Main Contract Order #2679 05:41 AM [DATE]…" at bounding box center [722, 118] width 102 height 86
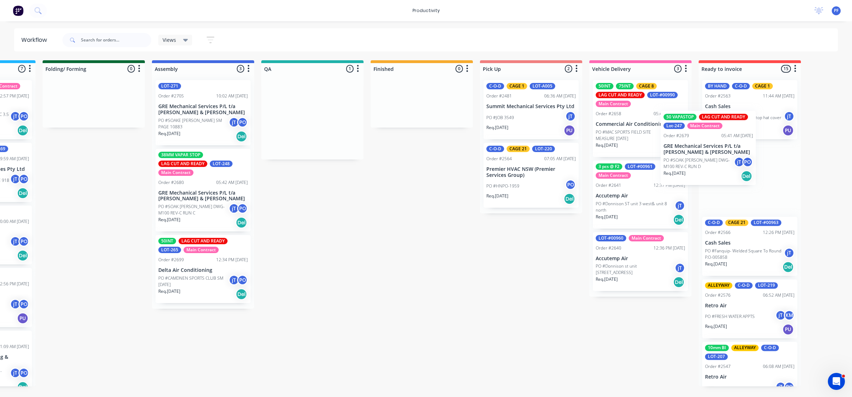
scroll to position [0, 410]
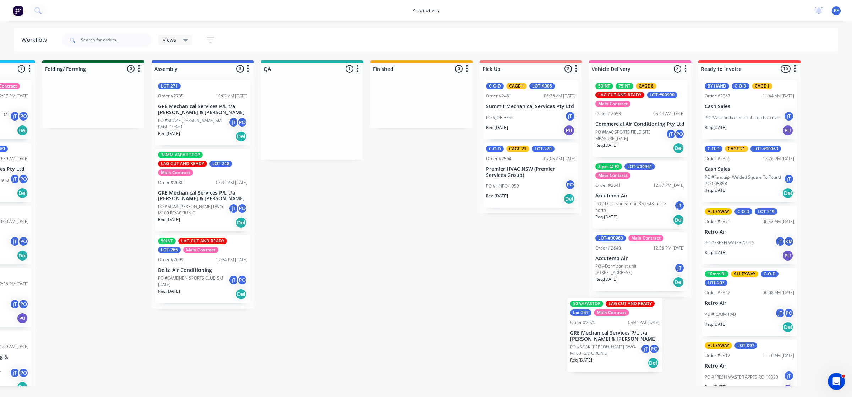
drag, startPoint x: 733, startPoint y: 106, endPoint x: 614, endPoint y: 323, distance: 247.3
click at [615, 324] on div "Submitted 33 Order #240 06:57 AM [DATE] Retro Air PO #Freshwater Apts PO Req. […" at bounding box center [279, 223] width 1389 height 326
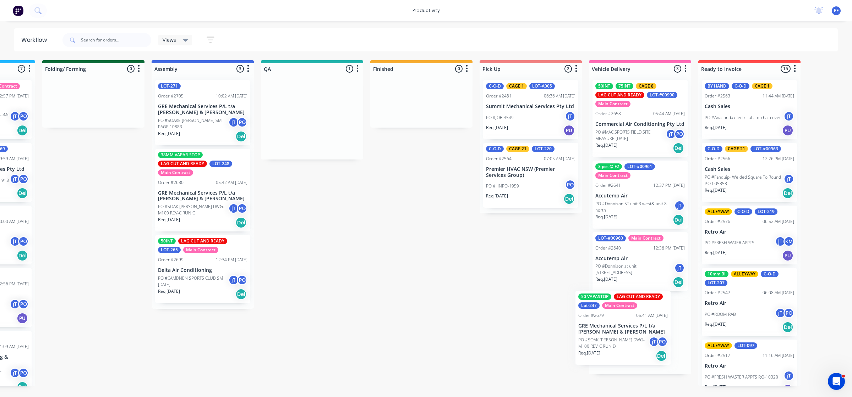
drag, startPoint x: 321, startPoint y: 130, endPoint x: 629, endPoint y: 334, distance: 369.2
click at [629, 334] on div "Submitted 33 Order #240 06:57 AM [DATE] Retro Air PO #Freshwater Apts PO Req. […" at bounding box center [279, 223] width 1389 height 326
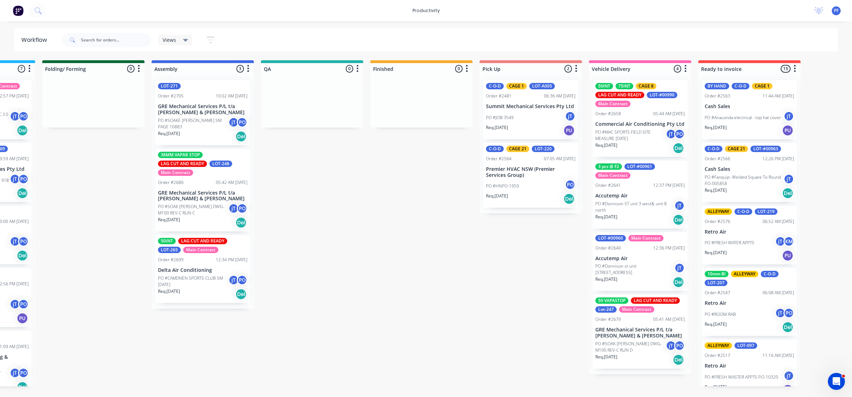
scroll to position [0, 409]
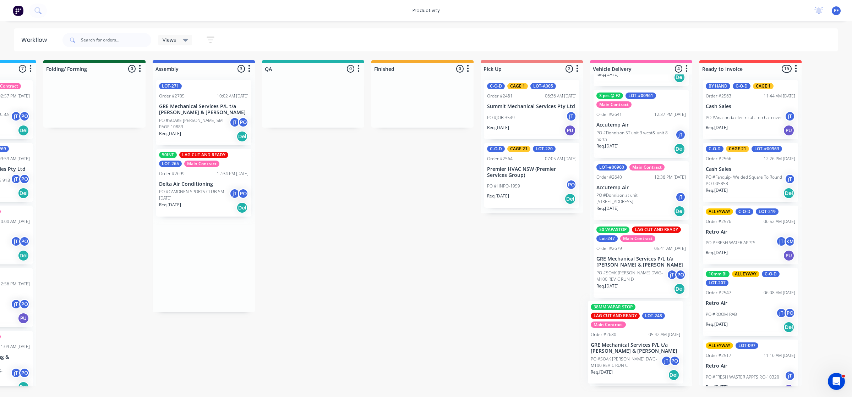
drag, startPoint x: 188, startPoint y: 198, endPoint x: 624, endPoint y: 345, distance: 459.4
click at [624, 345] on div "Submitted 33 Order #240 06:57 AM [DATE] Retro Air PO #Freshwater Apts PO Req. […" at bounding box center [280, 223] width 1389 height 326
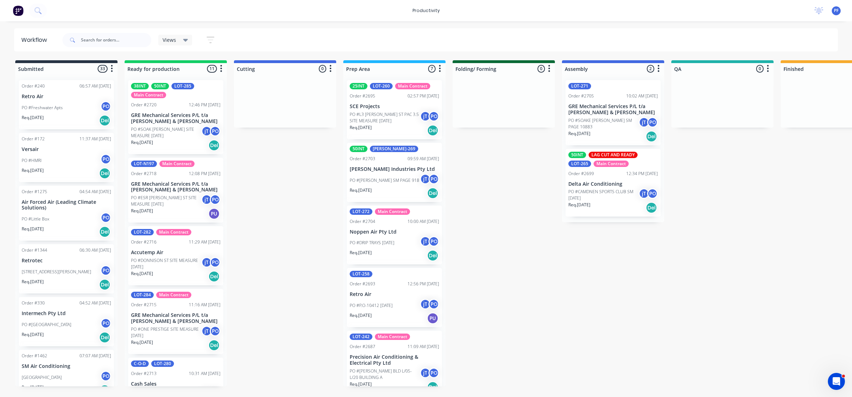
click at [598, 95] on div "Order #2705 10:02 AM [DATE]" at bounding box center [612, 96] width 89 height 6
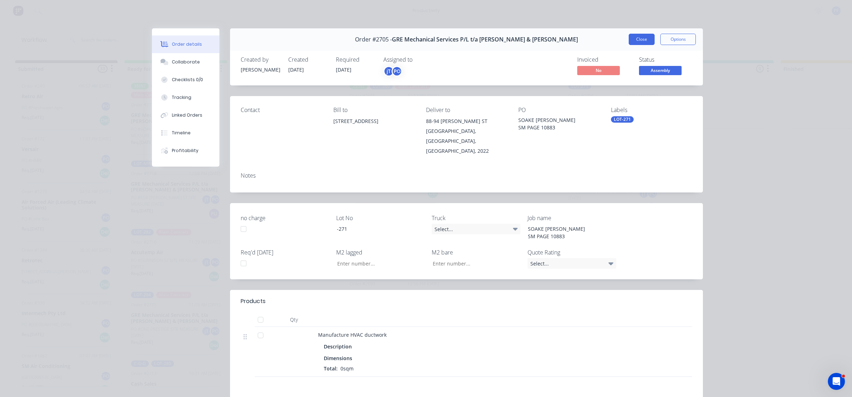
drag, startPoint x: 598, startPoint y: 95, endPoint x: 639, endPoint y: 43, distance: 65.9
click at [639, 43] on button "Close" at bounding box center [641, 39] width 26 height 11
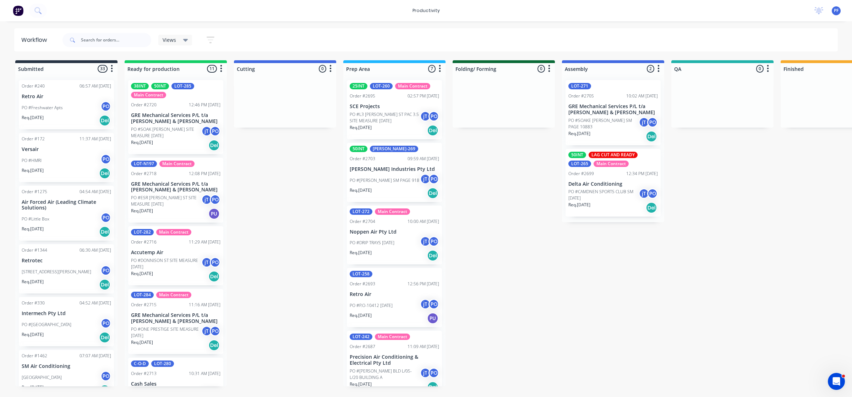
drag, startPoint x: 610, startPoint y: 89, endPoint x: 653, endPoint y: 90, distance: 43.0
click at [646, 90] on div "LOT-271 Order #2705 10:02 AM 27/08/25 GRE Mechanical Services P/L t/a Whiffen &…" at bounding box center [613, 149] width 102 height 148
drag, startPoint x: 653, startPoint y: 90, endPoint x: 684, endPoint y: 90, distance: 30.9
click at [657, 90] on div "LOT-271 Order #2705 10:02 AM 27/08/25 GRE Mechanical Services P/L t/a Whiffen &…" at bounding box center [613, 150] width 102 height 151
drag, startPoint x: 684, startPoint y: 90, endPoint x: 735, endPoint y: 83, distance: 51.6
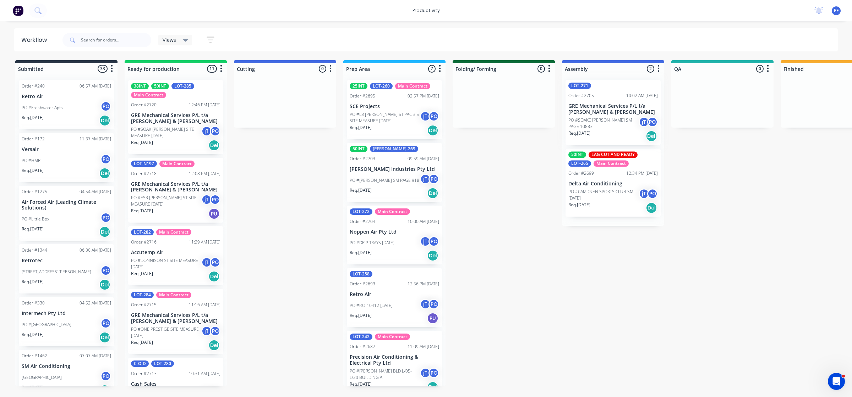
click at [735, 83] on div at bounding box center [722, 101] width 102 height 53
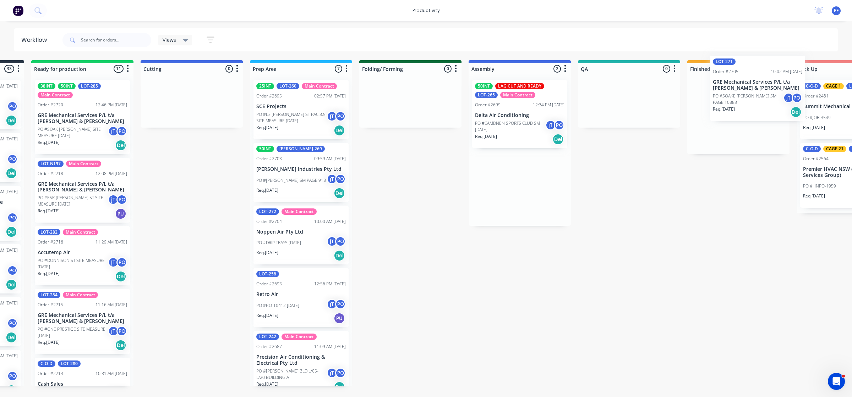
drag, startPoint x: 590, startPoint y: 113, endPoint x: 747, endPoint y: 88, distance: 159.5
click at [749, 88] on div "Submitted 33 Order #240 06:57 AM 27/09/24 Retro Air PO #Freshwater Apts PO Req.…" at bounding box center [595, 223] width 1389 height 326
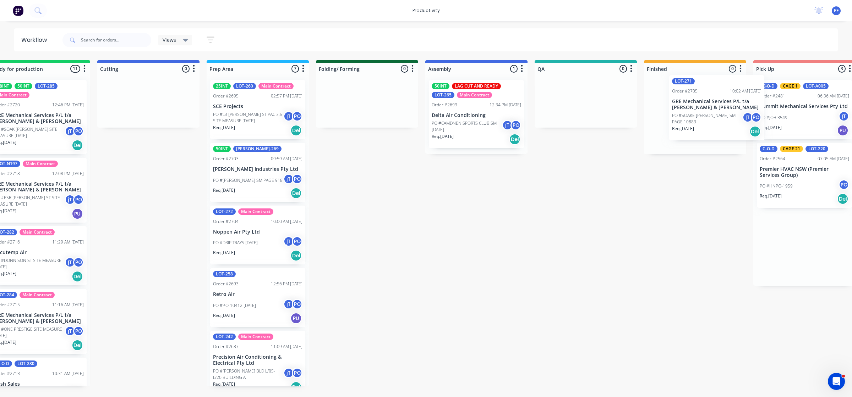
drag, startPoint x: 754, startPoint y: 102, endPoint x: 667, endPoint y: 93, distance: 87.5
click at [667, 93] on div "Submitted 33 Order #240 06:57 AM 27/09/24 Retro Air PO #Freshwater Apts PO Req.…" at bounding box center [552, 223] width 1389 height 326
